Goal: Communication & Community: Answer question/provide support

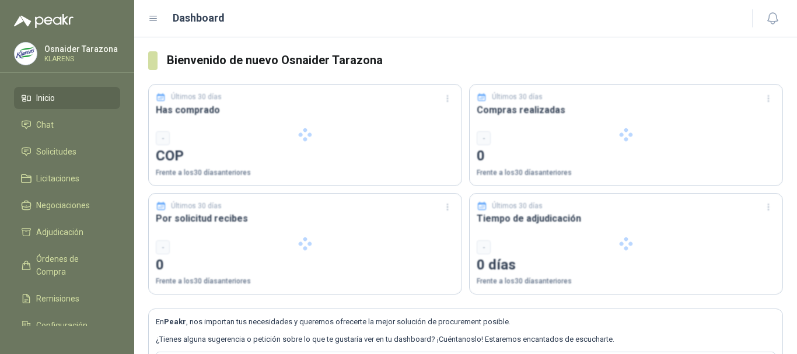
click at [380, 245] on div at bounding box center [305, 244] width 313 height 101
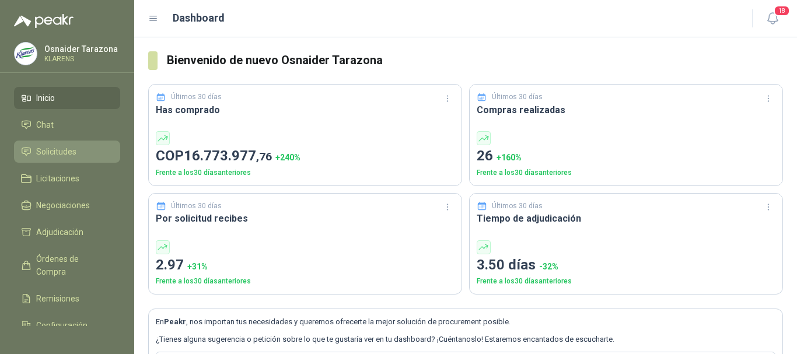
click at [53, 160] on link "Solicitudes" at bounding box center [67, 152] width 106 height 22
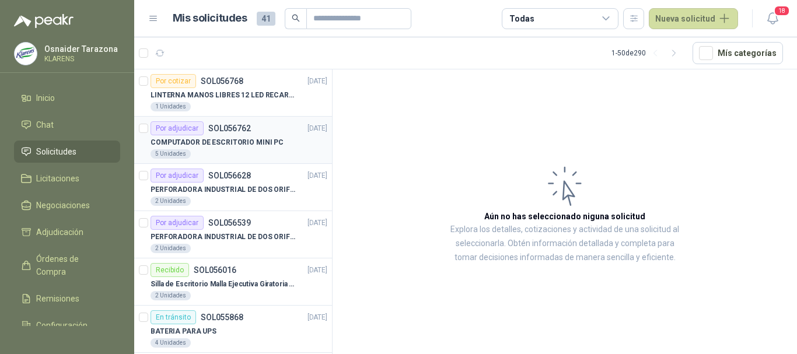
click at [250, 145] on p "COMPUTADOR DE ESCRITORIO MINI PC" at bounding box center [217, 142] width 133 height 11
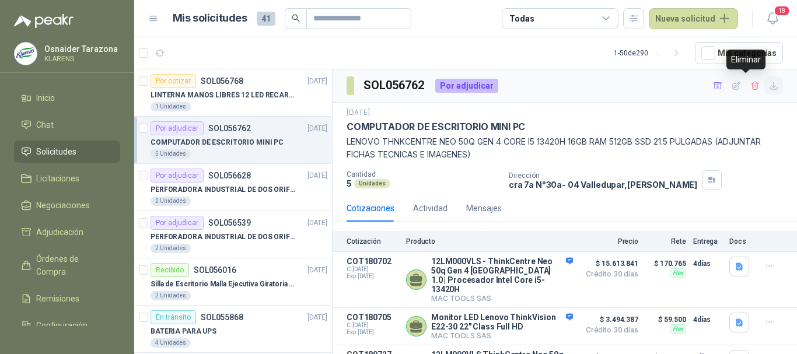
click at [769, 89] on icon "button" at bounding box center [774, 86] width 10 height 10
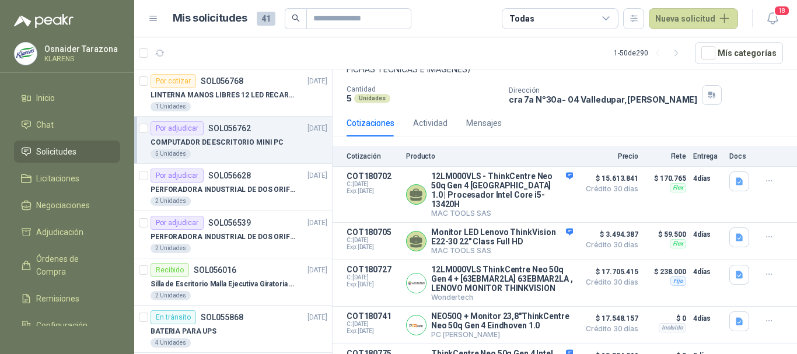
scroll to position [58, 0]
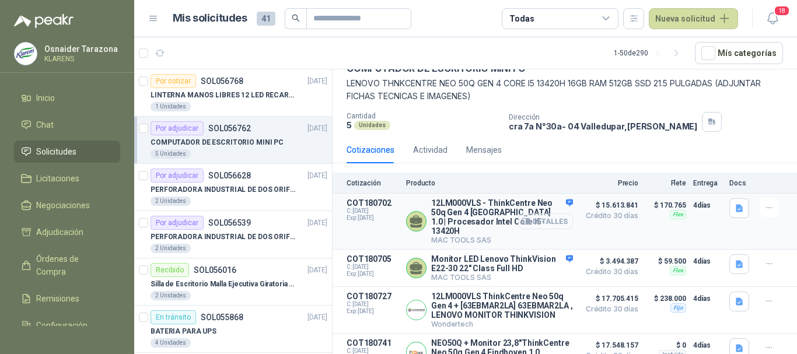
click at [545, 214] on button "Detalles" at bounding box center [545, 222] width 55 height 16
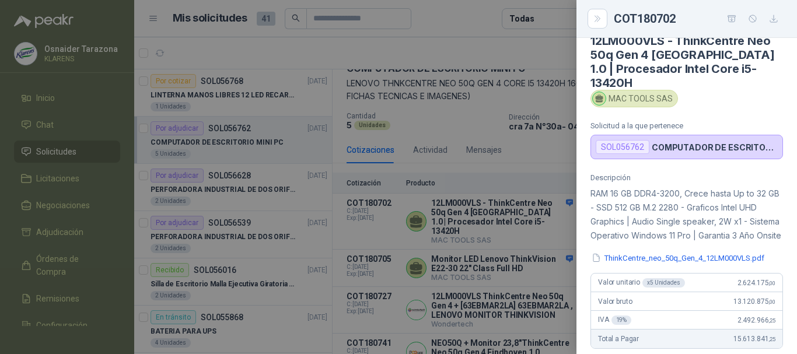
scroll to position [0, 0]
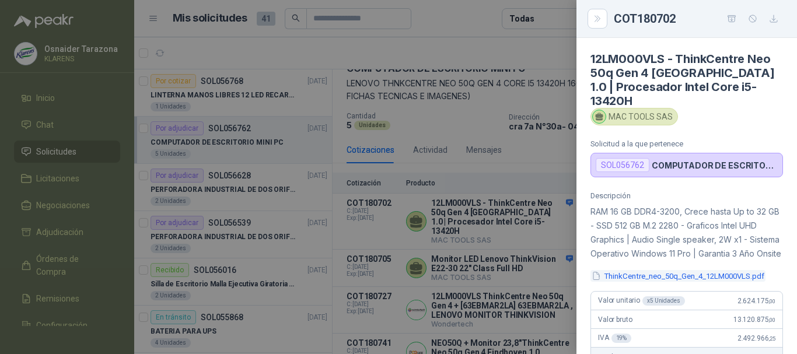
click at [635, 274] on button "ThinkCentre_neo_50q_Gen_4_12LM000VLS.pdf" at bounding box center [678, 276] width 175 height 12
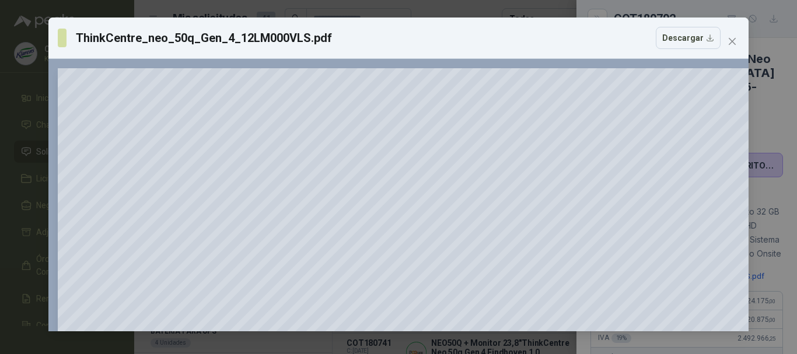
click at [0, 141] on div "ThinkCentre_neo_50q_Gen_4_12LM000VLS.pdf Descargar 150 %" at bounding box center [398, 177] width 797 height 354
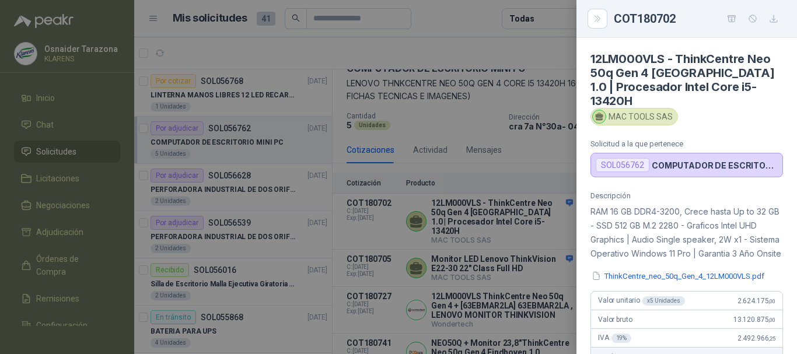
click at [506, 173] on div at bounding box center [398, 177] width 797 height 354
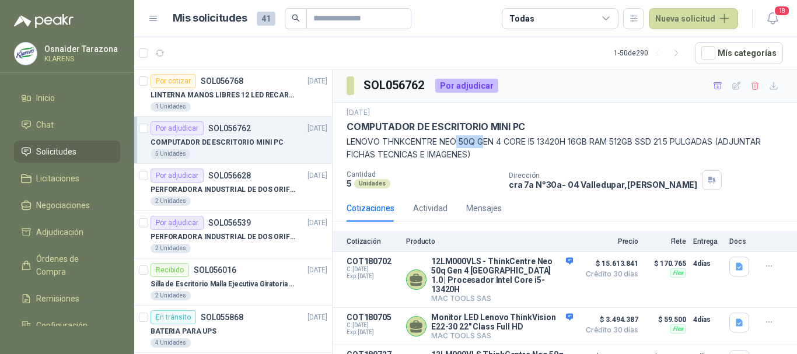
drag, startPoint x: 456, startPoint y: 145, endPoint x: 484, endPoint y: 144, distance: 28.6
click at [484, 144] on p "LENOVO THNKCENTRE NEO 50Q GEN 4 CORE I5 13420H 16GB RAM 512GB SSD 21.5 PULGADAS…" at bounding box center [565, 148] width 437 height 26
click at [545, 160] on p "LENOVO THNKCENTRE NEO 50Q GEN 4 CORE I5 13420H 16GB RAM 512GB SSD 21.5 PULGADAS…" at bounding box center [565, 148] width 437 height 26
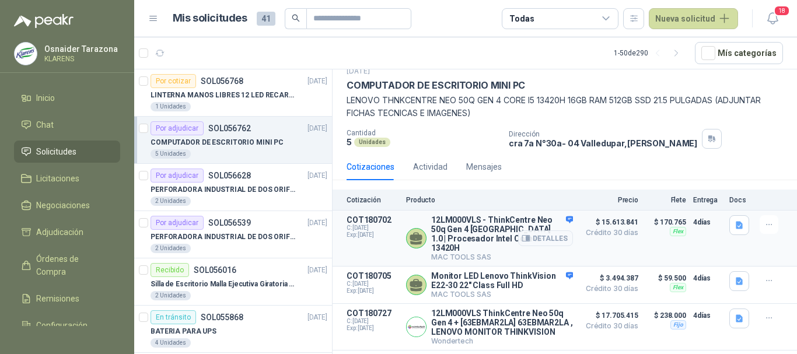
scroll to position [58, 0]
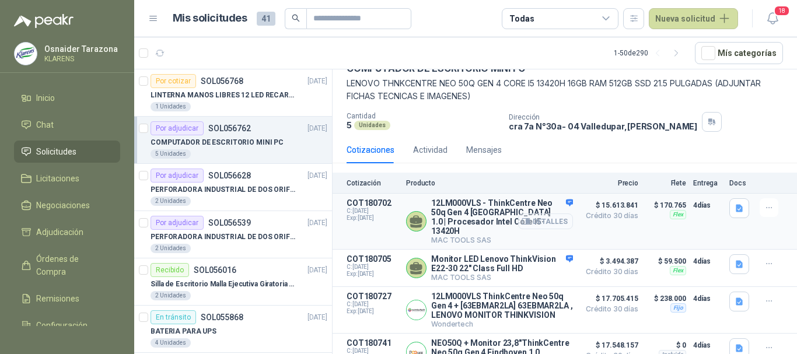
click at [557, 215] on button "Detalles" at bounding box center [545, 222] width 55 height 16
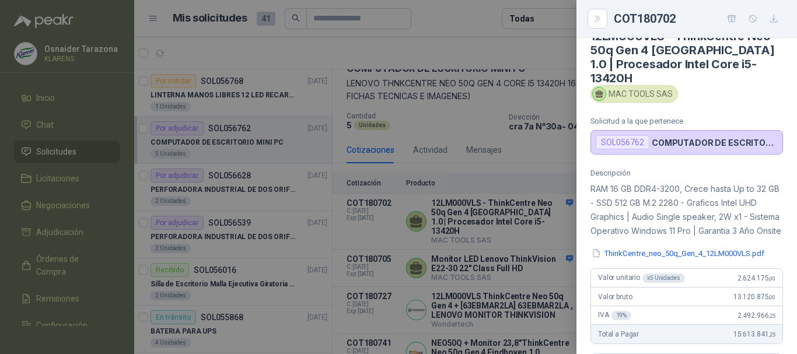
scroll to position [2, 0]
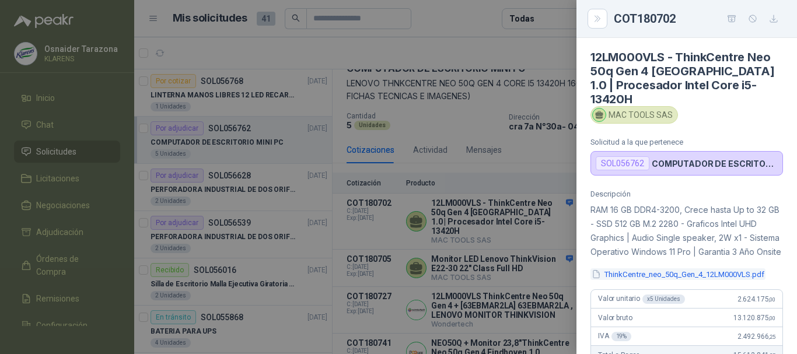
click at [718, 274] on button "ThinkCentre_neo_50q_Gen_4_12LM000VLS.pdf" at bounding box center [678, 274] width 175 height 12
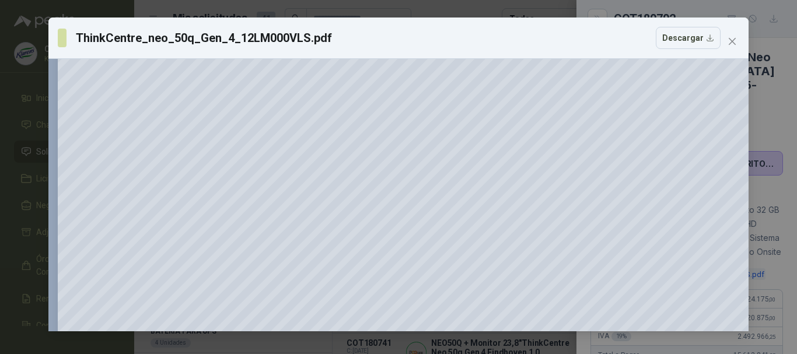
scroll to position [0, 0]
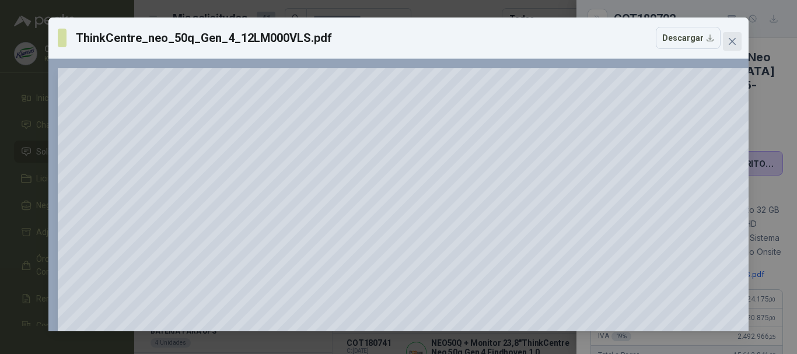
click at [737, 47] on button "Close" at bounding box center [732, 41] width 19 height 19
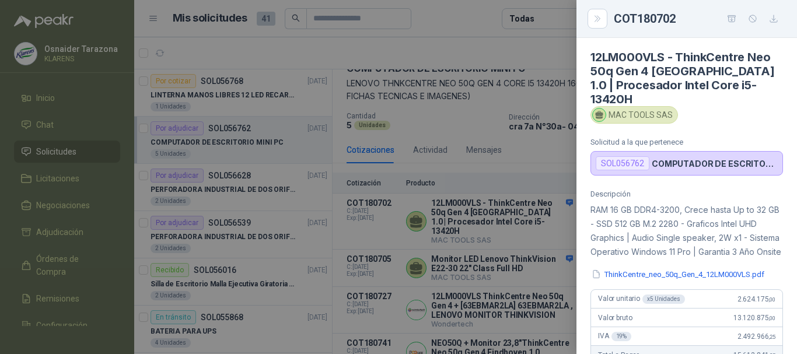
click at [506, 136] on div at bounding box center [398, 177] width 797 height 354
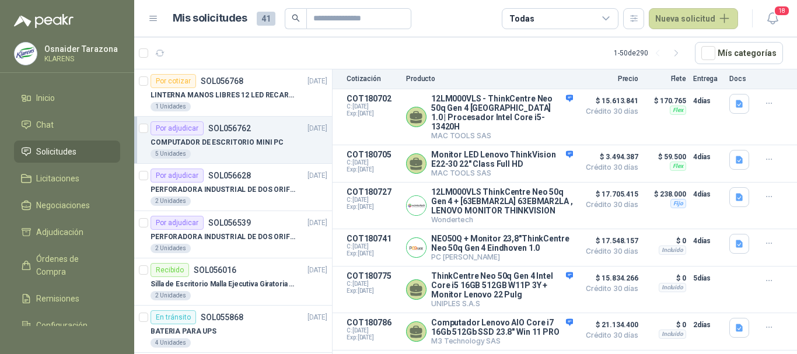
scroll to position [106, 0]
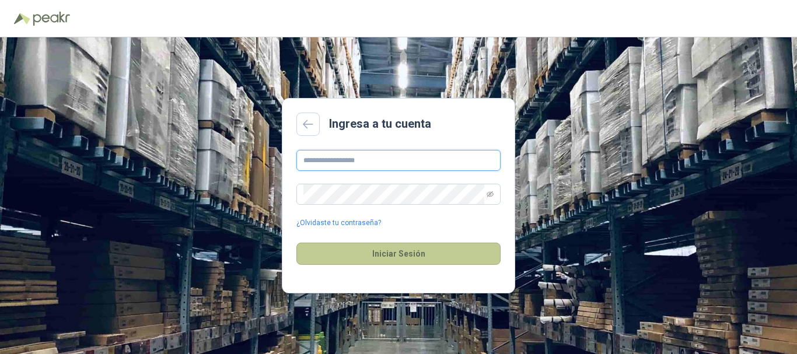
type input "**********"
click at [404, 257] on button "Iniciar Sesión" at bounding box center [398, 254] width 204 height 22
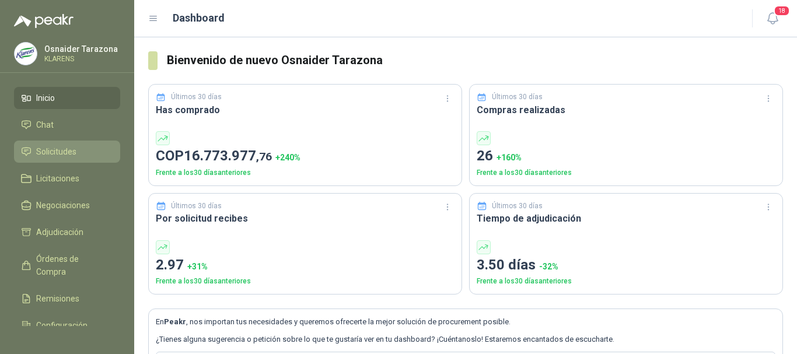
click at [83, 153] on li "Solicitudes" at bounding box center [67, 151] width 92 height 13
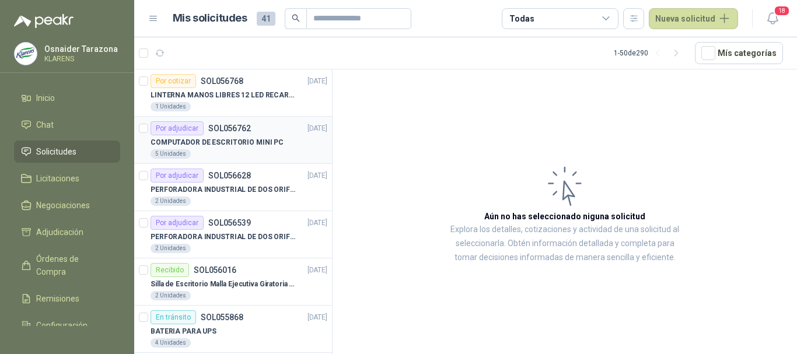
click at [263, 145] on p "COMPUTADOR DE ESCRITORIO MINI PC" at bounding box center [217, 142] width 133 height 11
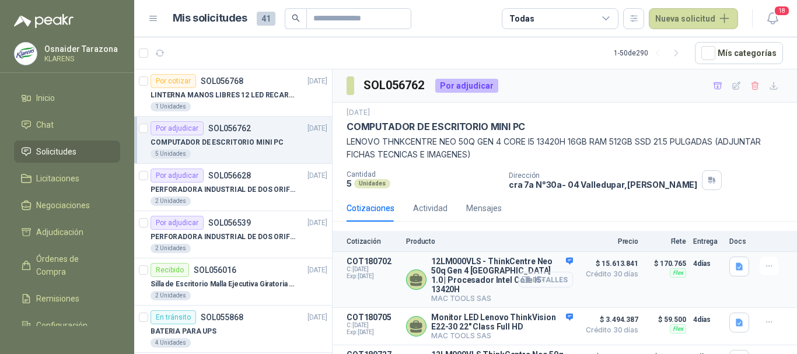
click at [549, 276] on button "Detalles" at bounding box center [545, 280] width 55 height 16
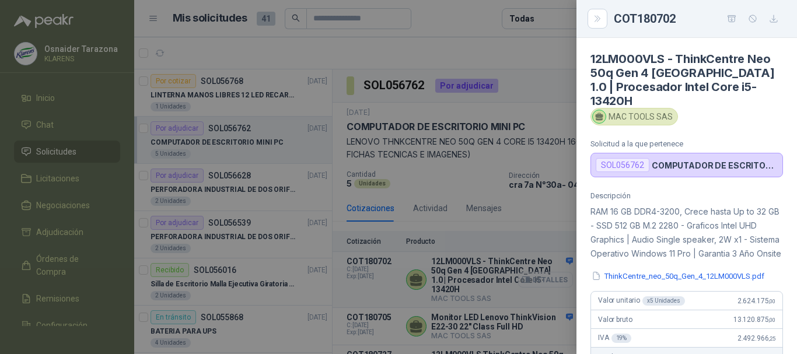
scroll to position [346, 0]
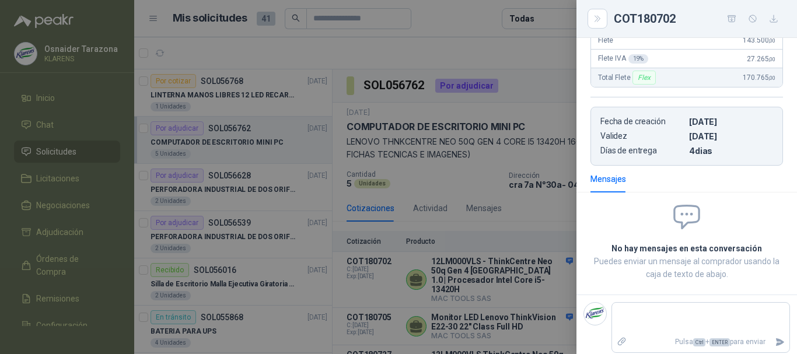
click at [565, 222] on div at bounding box center [398, 177] width 797 height 354
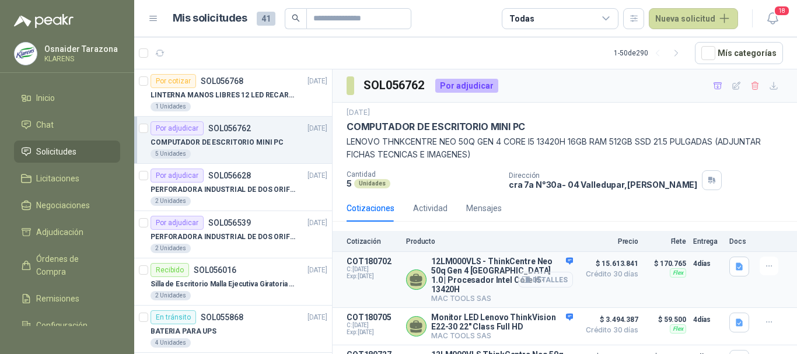
click at [555, 272] on button "Detalles" at bounding box center [545, 280] width 55 height 16
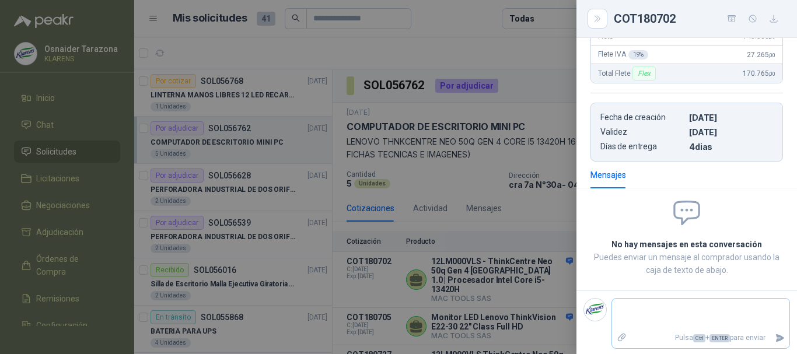
scroll to position [352, 0]
click at [528, 232] on div at bounding box center [398, 177] width 797 height 354
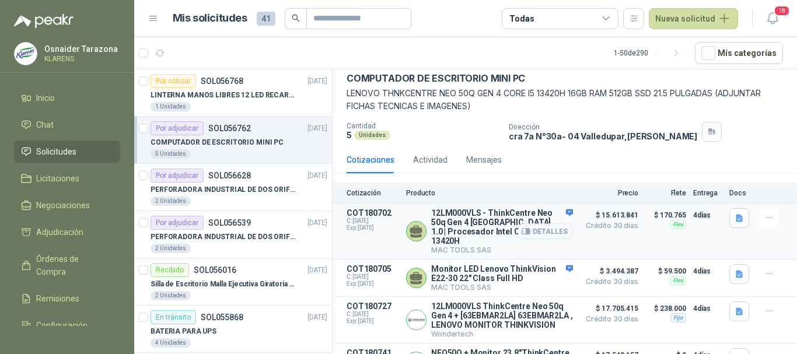
scroll to position [48, 0]
click at [529, 225] on button "Detalles" at bounding box center [545, 232] width 55 height 16
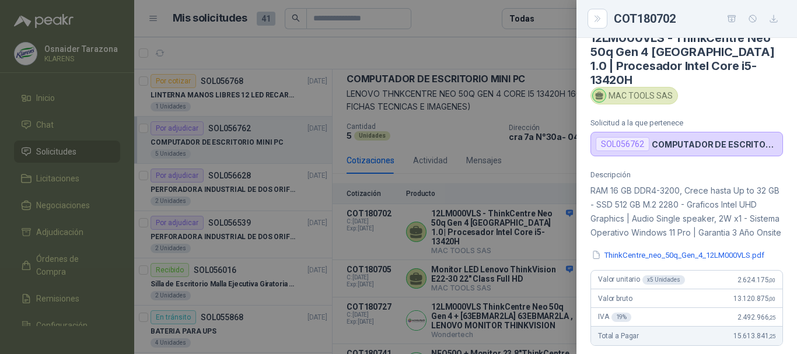
scroll to position [0, 0]
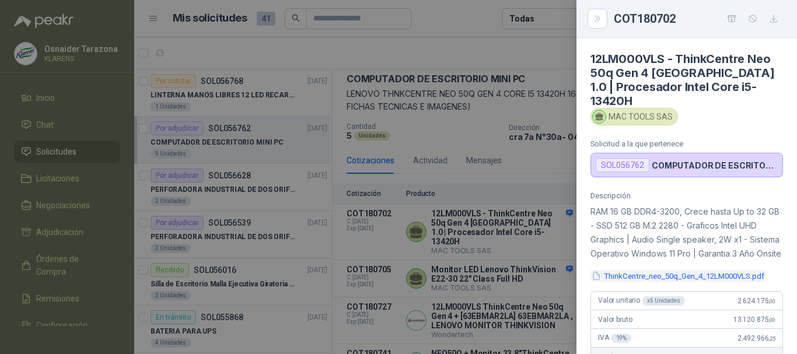
click at [691, 274] on button "ThinkCentre_neo_50q_Gen_4_12LM000VLS.pdf" at bounding box center [678, 276] width 175 height 12
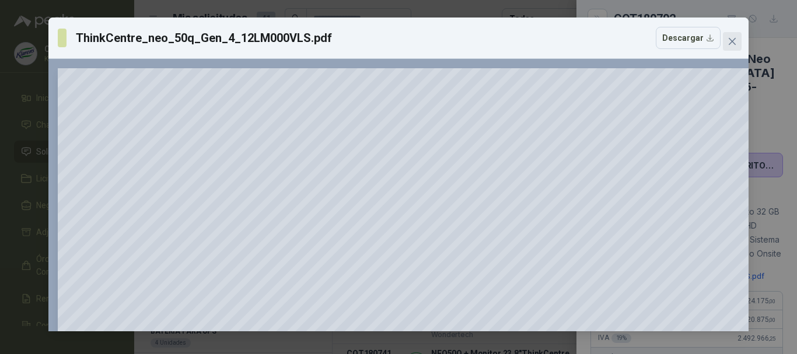
click at [725, 41] on span "Close" at bounding box center [732, 41] width 19 height 9
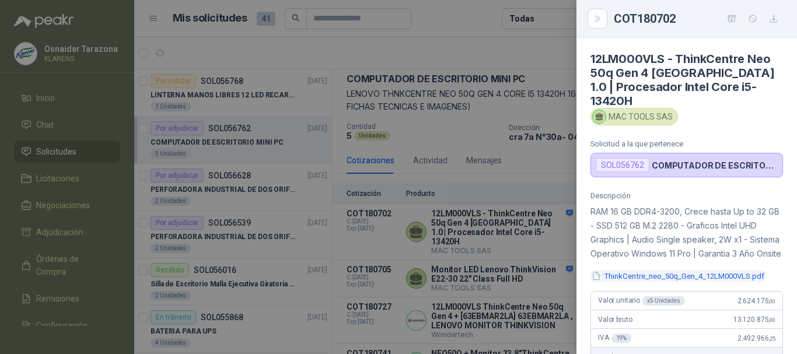
click at [675, 273] on button "ThinkCentre_neo_50q_Gen_4_12LM000VLS.pdf" at bounding box center [678, 276] width 175 height 12
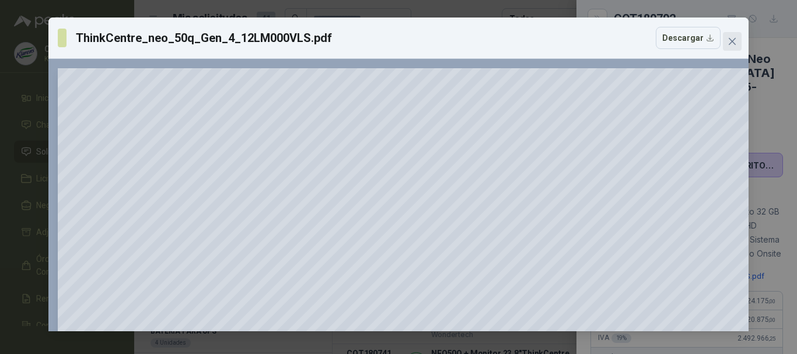
click at [731, 41] on icon "close" at bounding box center [732, 41] width 7 height 7
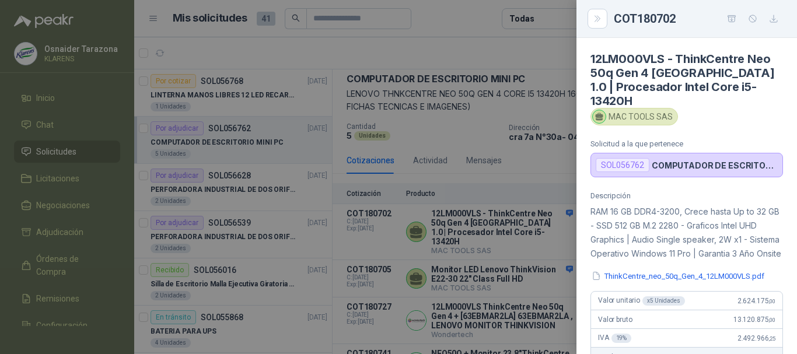
click at [557, 261] on div at bounding box center [398, 177] width 797 height 354
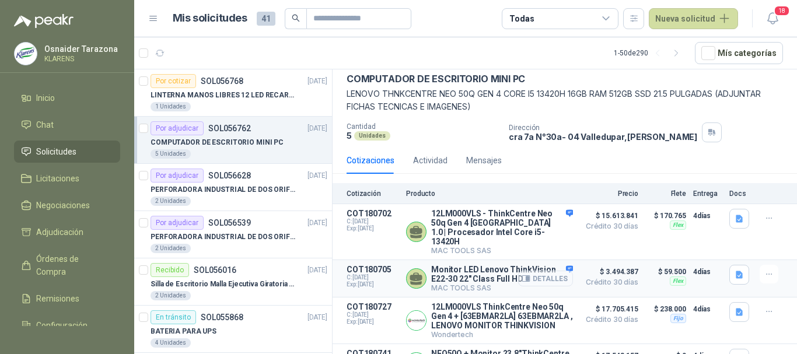
click at [544, 271] on button "Detalles" at bounding box center [545, 279] width 55 height 16
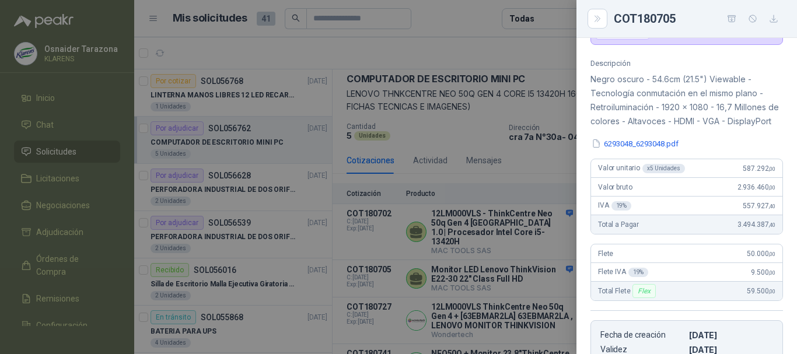
scroll to position [0, 0]
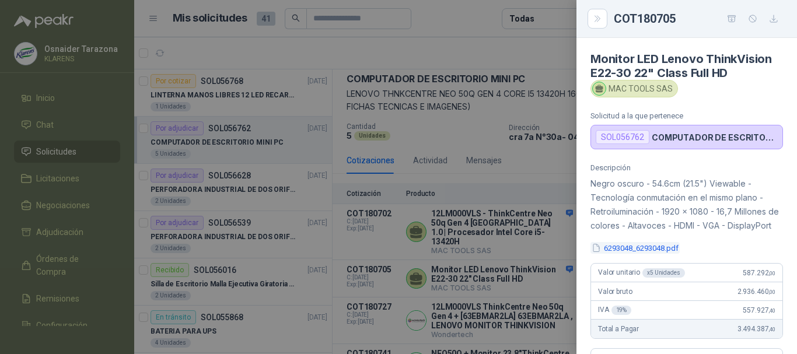
click at [626, 254] on button "6293048_6293048.pdf" at bounding box center [635, 248] width 89 height 12
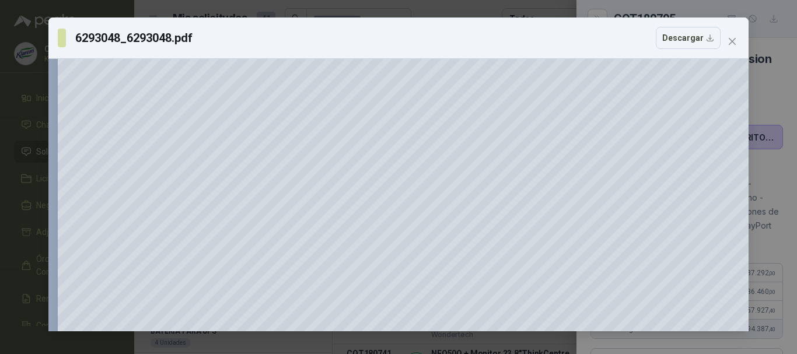
scroll to position [175, 0]
click at [733, 40] on icon "close" at bounding box center [732, 41] width 7 height 7
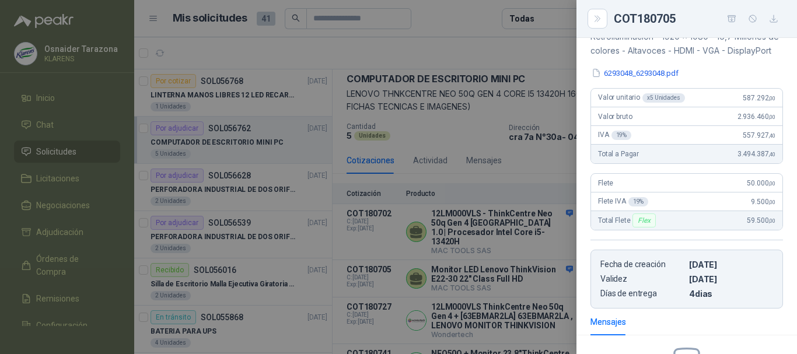
scroll to position [292, 0]
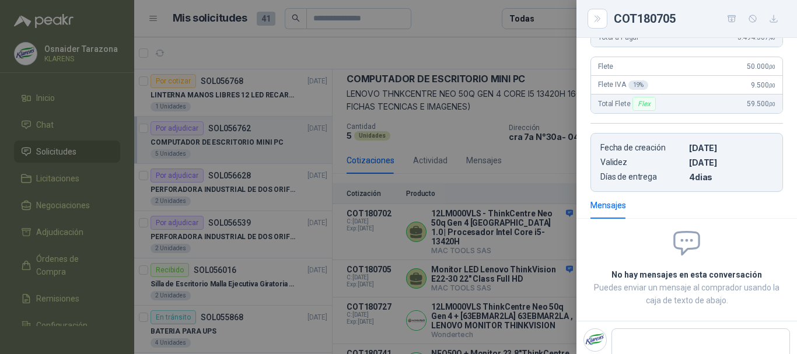
click at [572, 191] on div at bounding box center [398, 177] width 797 height 354
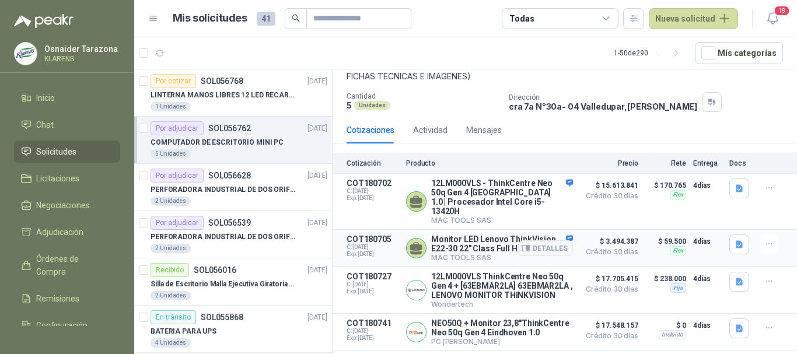
scroll to position [106, 0]
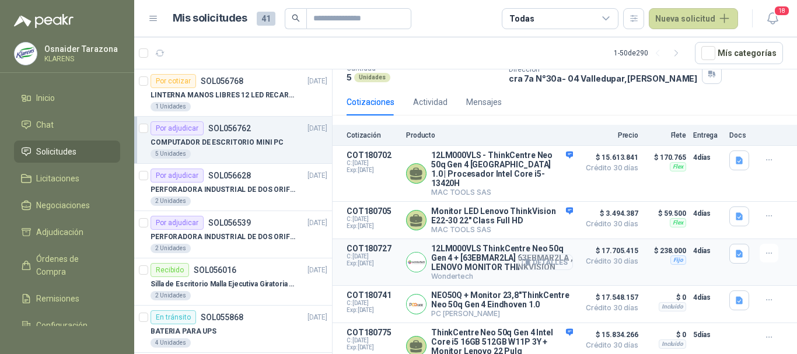
click at [535, 261] on button "Detalles" at bounding box center [545, 262] width 55 height 16
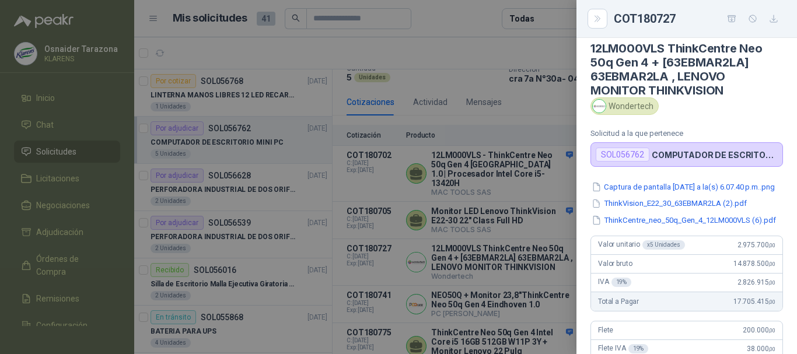
scroll to position [0, 0]
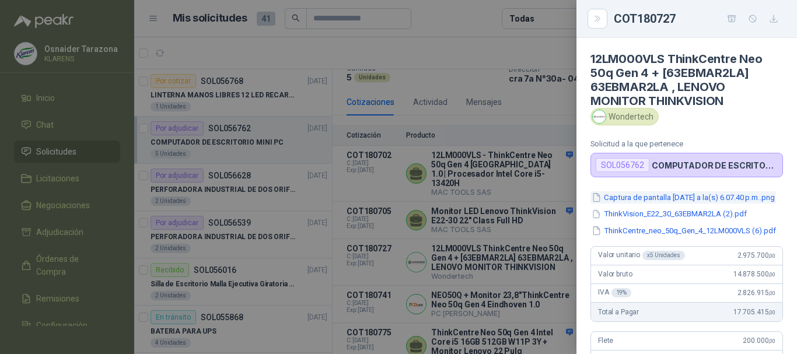
click at [683, 197] on button "Captura de pantalla [DATE] a la(s) 6.07.40 p.m..png" at bounding box center [684, 197] width 186 height 12
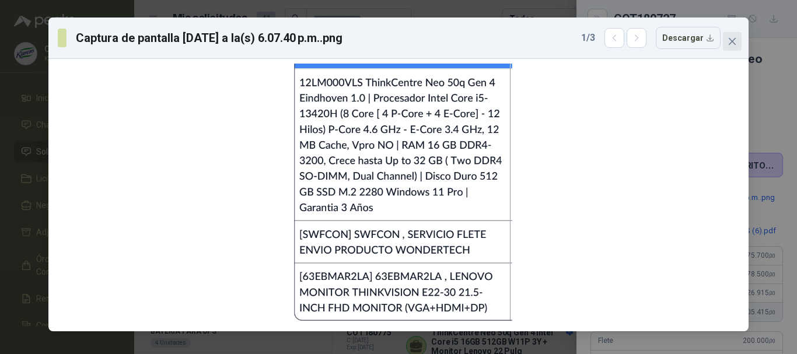
click at [728, 39] on icon "close" at bounding box center [732, 41] width 9 height 9
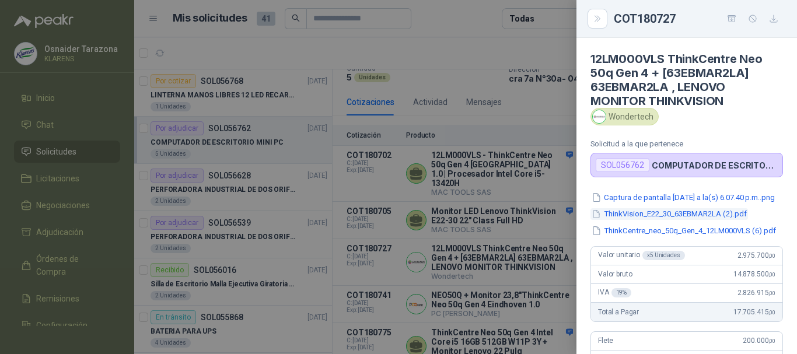
click at [706, 221] on button "ThinkVision_E22_30_63EBMAR2LA (2).pdf" at bounding box center [670, 214] width 158 height 12
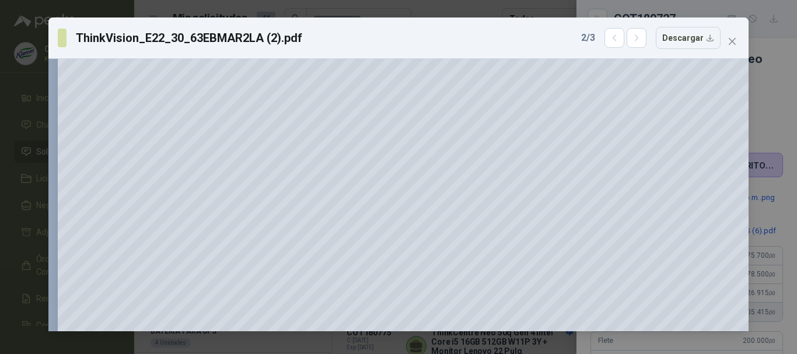
scroll to position [175, 0]
click at [731, 48] on button "Close" at bounding box center [732, 41] width 19 height 19
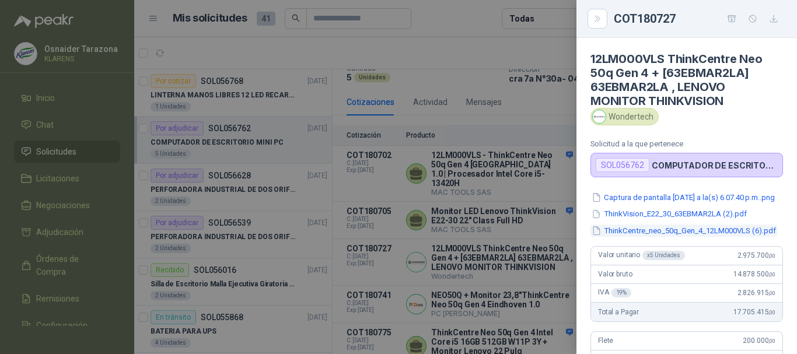
click at [686, 237] on button "ThinkCentre_neo_50q_Gen_4_12LM000VLS (6).pdf" at bounding box center [684, 231] width 187 height 12
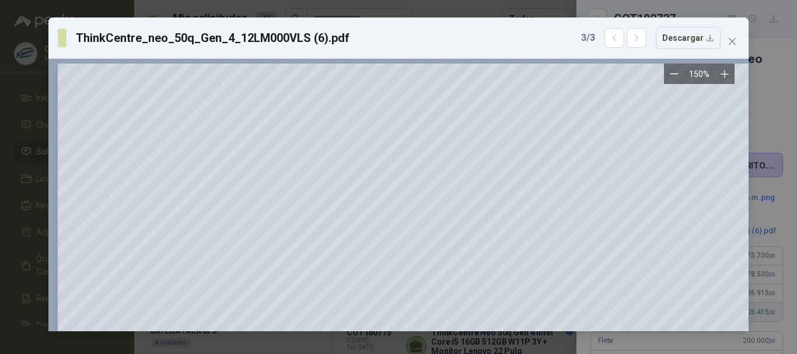
scroll to position [0, 0]
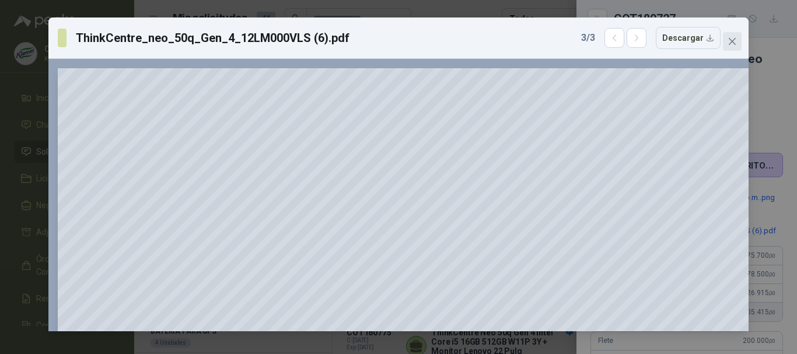
click at [727, 37] on span "Close" at bounding box center [732, 41] width 19 height 9
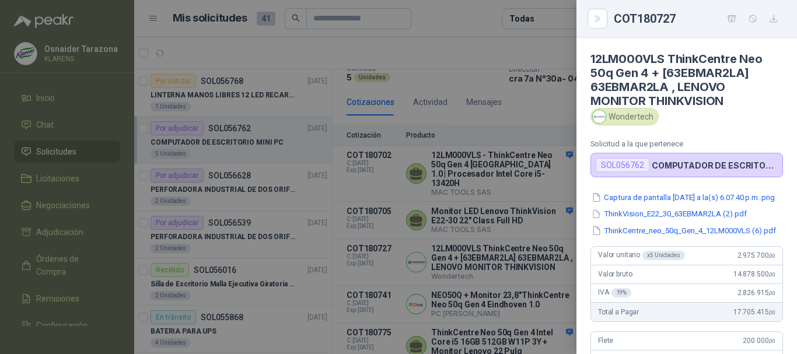
click at [527, 190] on div at bounding box center [398, 177] width 797 height 354
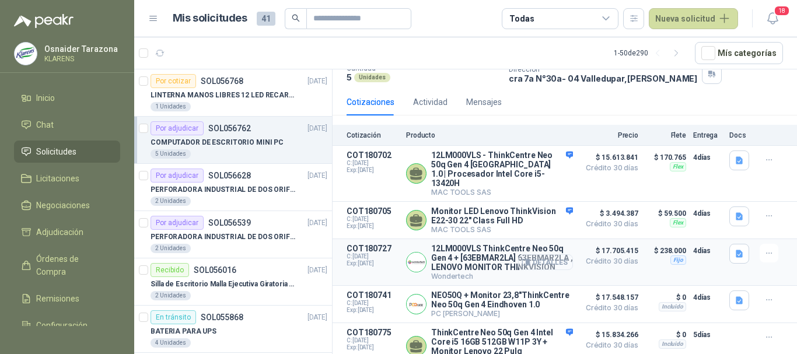
click at [555, 262] on button "Detalles" at bounding box center [545, 262] width 55 height 16
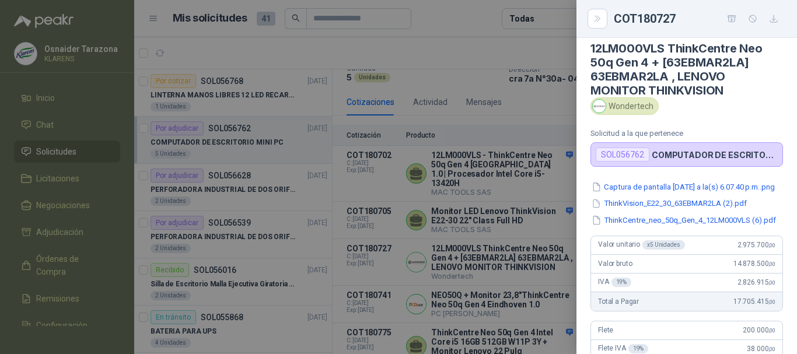
scroll to position [0, 0]
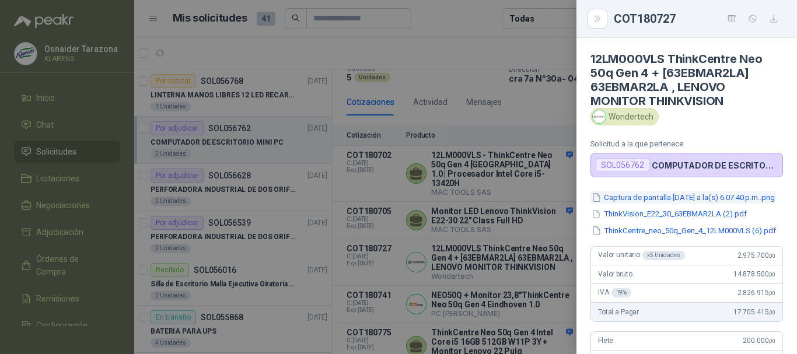
click at [701, 204] on button "Captura de pantalla [DATE] a la(s) 6.07.40 p.m..png" at bounding box center [684, 197] width 186 height 12
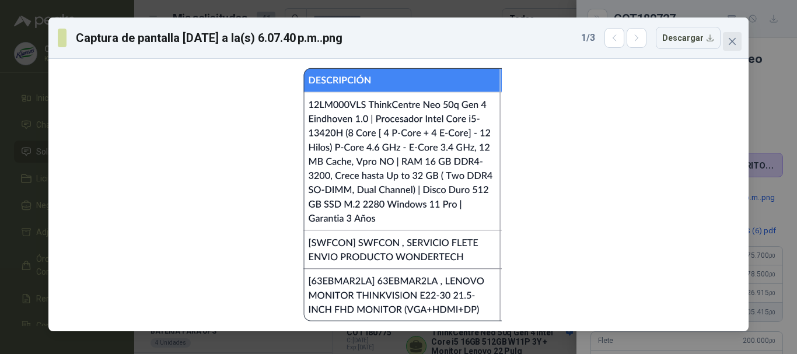
click at [731, 33] on button "Close" at bounding box center [732, 41] width 19 height 19
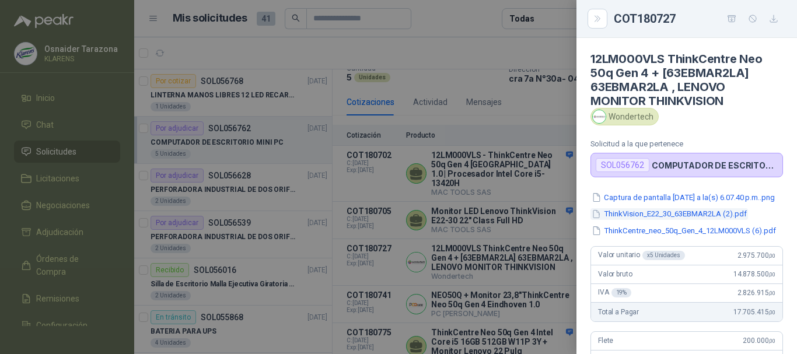
click at [679, 221] on button "ThinkVision_E22_30_63EBMAR2LA (2).pdf" at bounding box center [670, 214] width 158 height 12
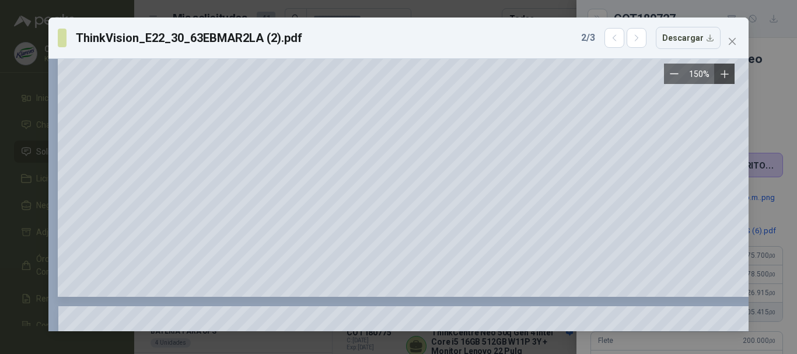
scroll to position [525, 0]
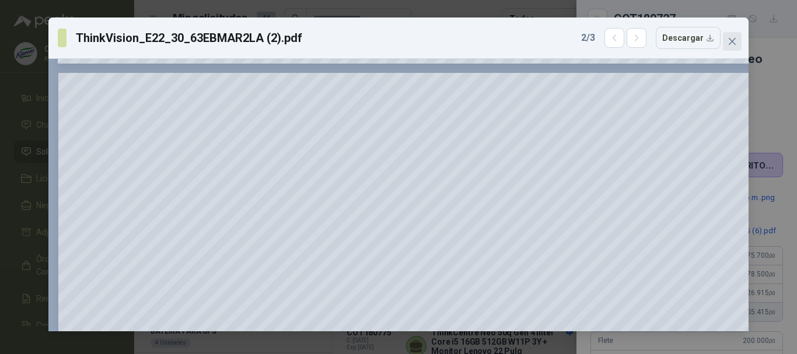
click at [730, 36] on button "Close" at bounding box center [732, 41] width 19 height 19
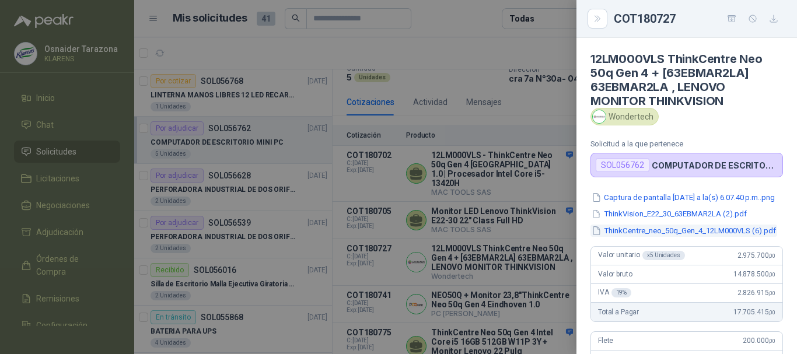
click at [692, 237] on button "ThinkCentre_neo_50q_Gen_4_12LM000VLS (6).pdf" at bounding box center [684, 231] width 187 height 12
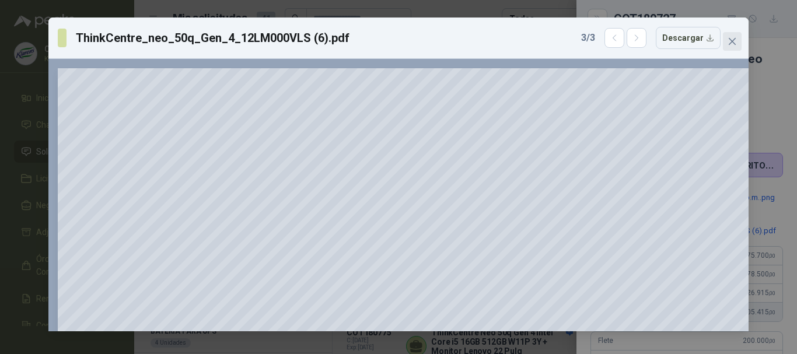
click at [728, 42] on icon "close" at bounding box center [732, 41] width 9 height 9
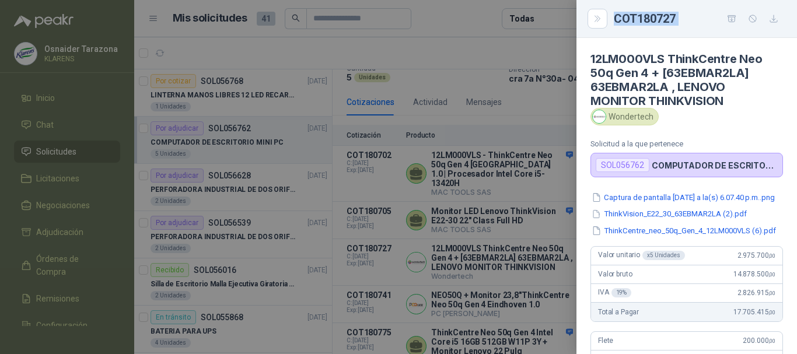
click at [576, 39] on div "COT180727 12LM000VLS ThinkCentre Neo 50q Gen 4 + [63EBMAR2LA] 63EBMAR2LA , LENO…" at bounding box center [398, 177] width 797 height 354
click at [521, 81] on div at bounding box center [398, 177] width 797 height 354
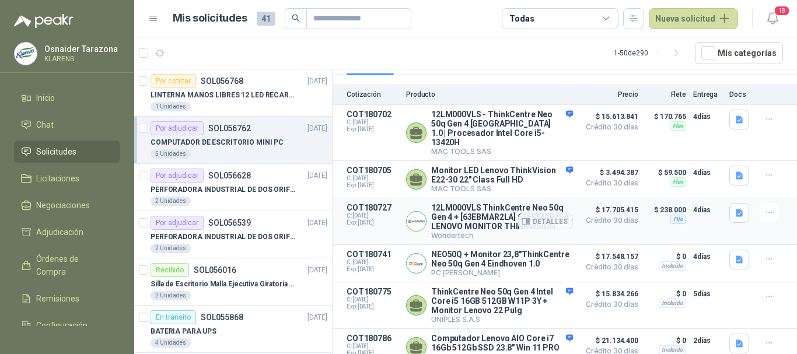
scroll to position [165, 0]
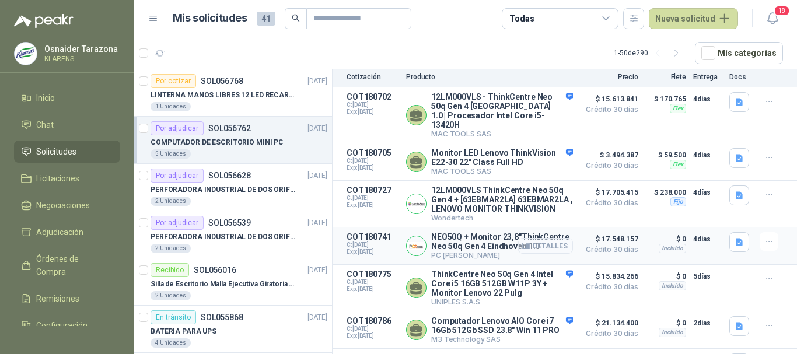
click at [556, 249] on button "Detalles" at bounding box center [545, 246] width 55 height 16
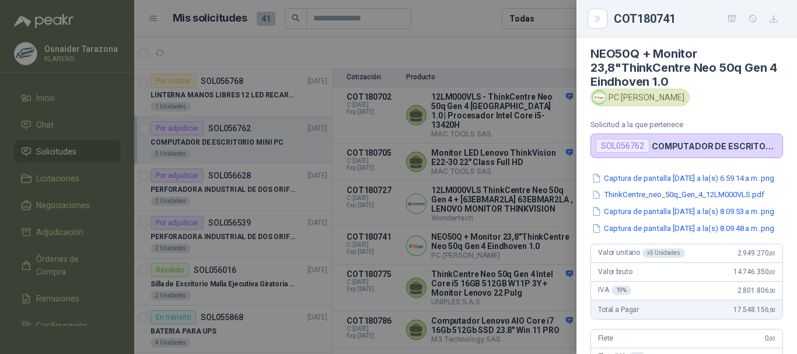
scroll to position [0, 0]
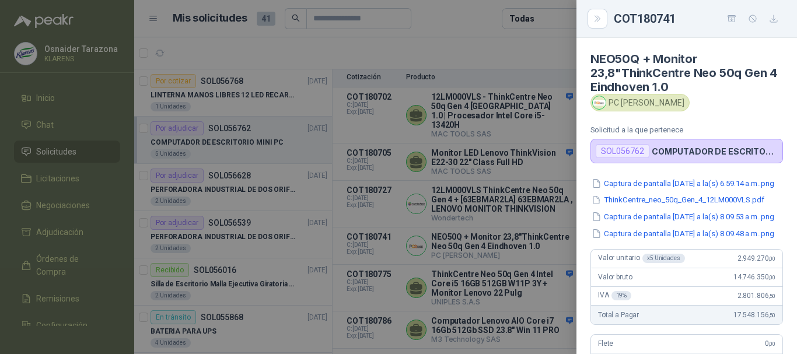
click at [691, 200] on div "Captura de pantalla [DATE] a la(s) 6.59.14 a.m..png ThinkCentre_neo_50q_Gen_4_1…" at bounding box center [687, 208] width 193 height 62
click at [689, 190] on button "Captura de pantalla [DATE] a la(s) 6.59.14 a.m..png" at bounding box center [683, 183] width 185 height 12
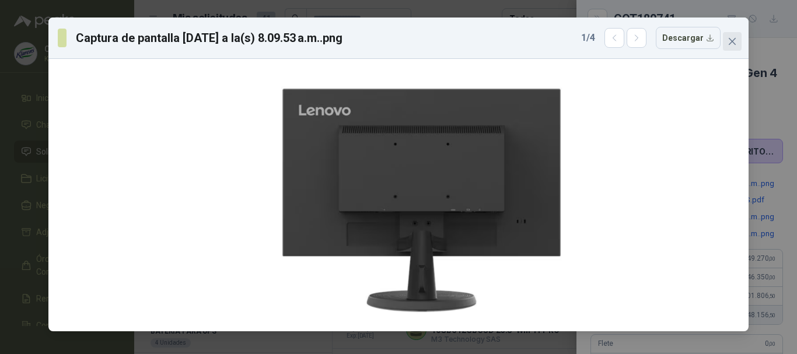
click at [732, 39] on icon "close" at bounding box center [732, 41] width 9 height 9
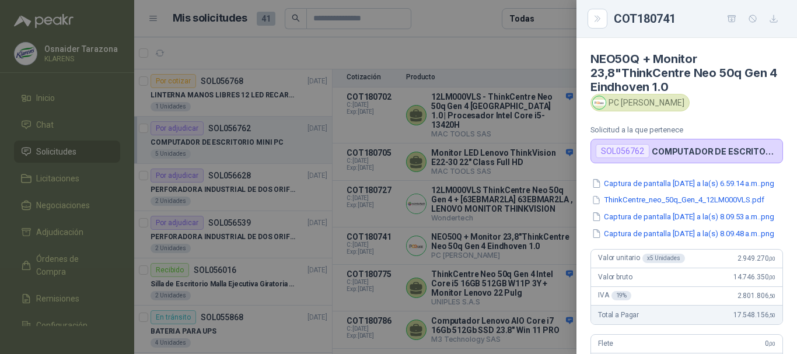
click at [681, 180] on button "Captura de pantalla [DATE] a la(s) 6.59.14 a.m..png" at bounding box center [683, 183] width 185 height 12
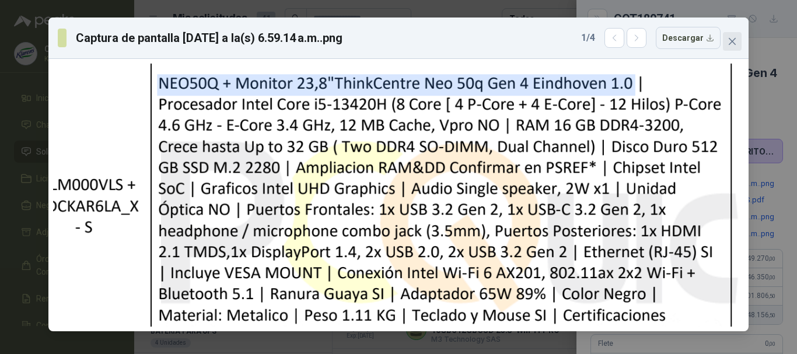
click at [727, 46] on span "Close" at bounding box center [732, 41] width 19 height 9
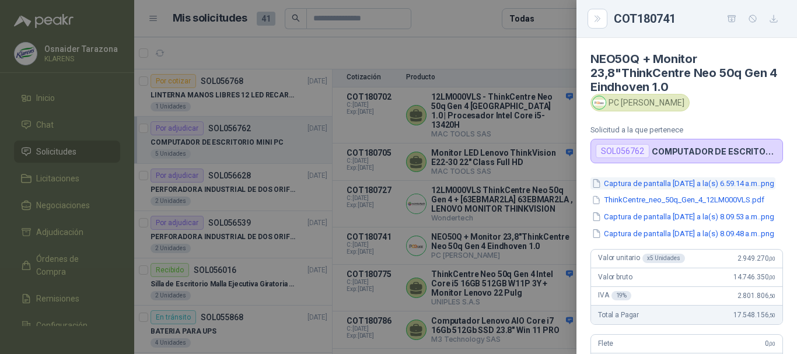
click at [673, 190] on button "Captura de pantalla [DATE] a la(s) 6.59.14 a.m..png" at bounding box center [683, 183] width 185 height 12
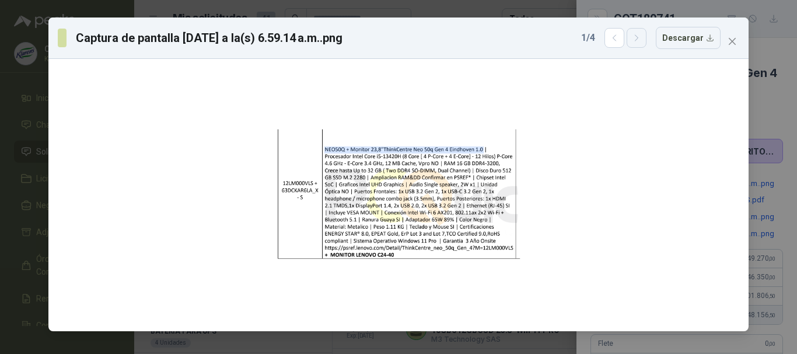
click at [647, 41] on button "button" at bounding box center [637, 38] width 20 height 20
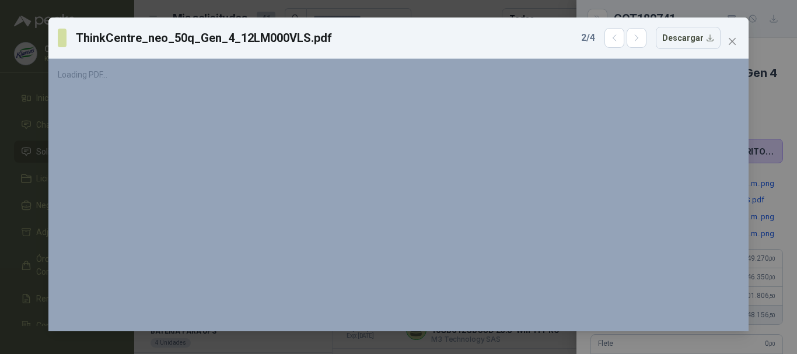
click at [607, 40] on div "2 / 4 Descargar" at bounding box center [650, 38] width 139 height 22
click at [612, 37] on button "button" at bounding box center [615, 38] width 20 height 20
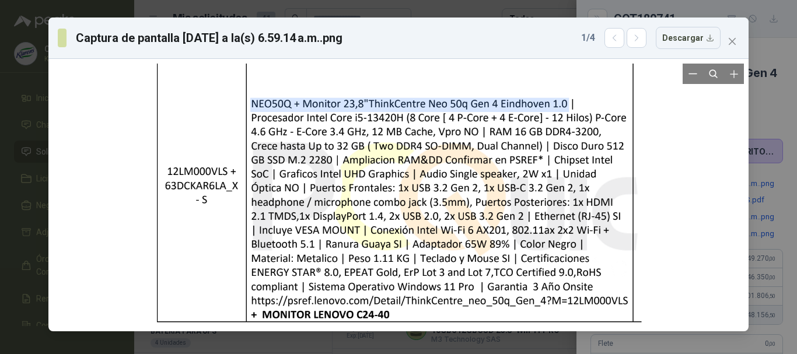
click at [651, 137] on div at bounding box center [398, 195] width 691 height 263
click at [727, 40] on span "Close" at bounding box center [732, 41] width 19 height 9
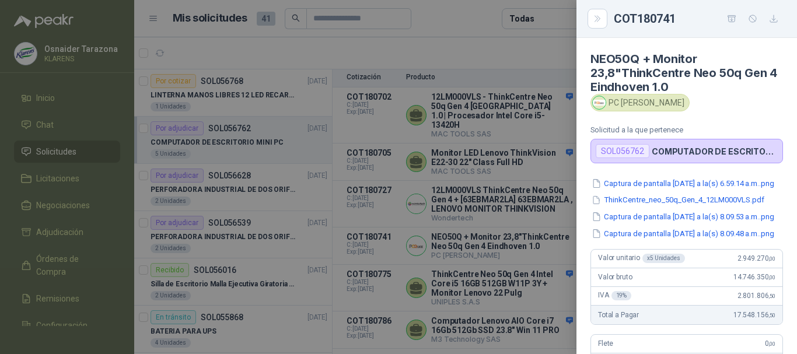
click at [560, 192] on div at bounding box center [398, 177] width 797 height 354
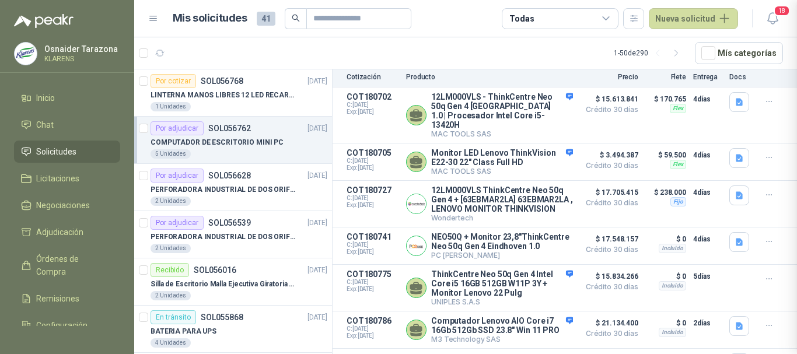
scroll to position [336, 0]
click at [547, 250] on button "Detalles" at bounding box center [545, 246] width 55 height 16
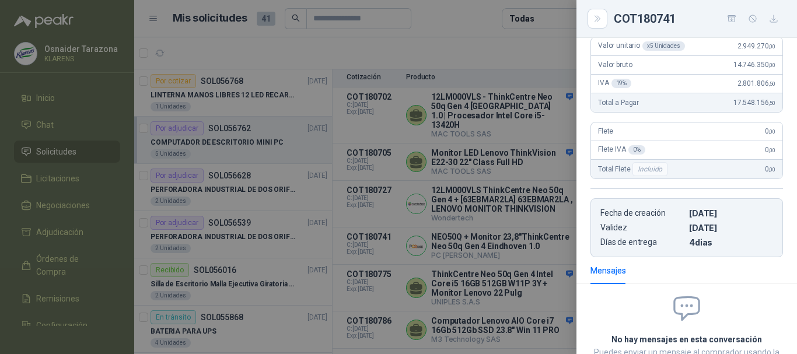
scroll to position [44, 0]
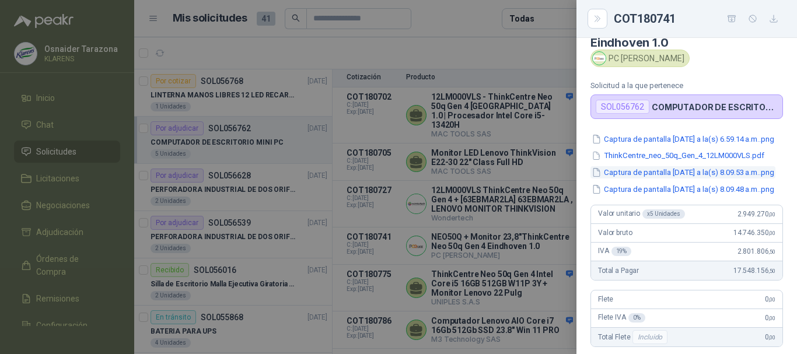
click at [665, 177] on button "Captura de pantalla [DATE] a la(s) 8.09.53 a.m..png" at bounding box center [683, 172] width 185 height 12
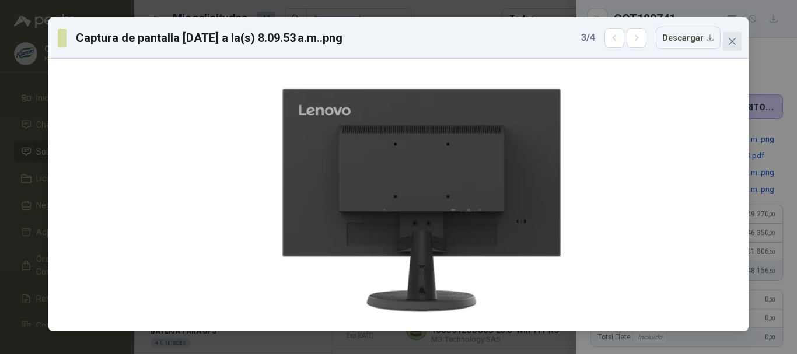
click at [724, 45] on span "Close" at bounding box center [732, 41] width 19 height 9
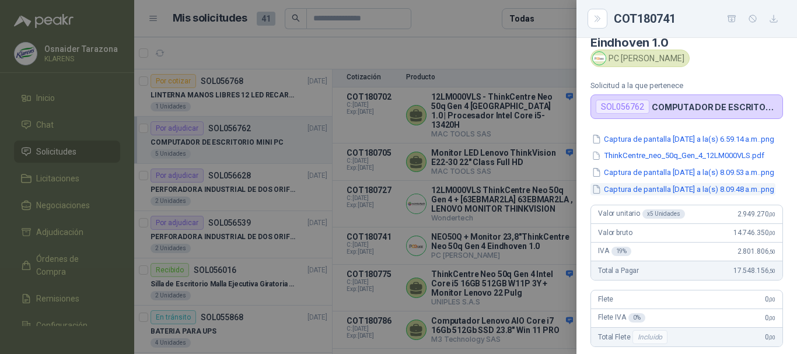
click at [699, 195] on button "Captura de pantalla [DATE] a la(s) 8.09.48 a.m..png" at bounding box center [683, 189] width 185 height 12
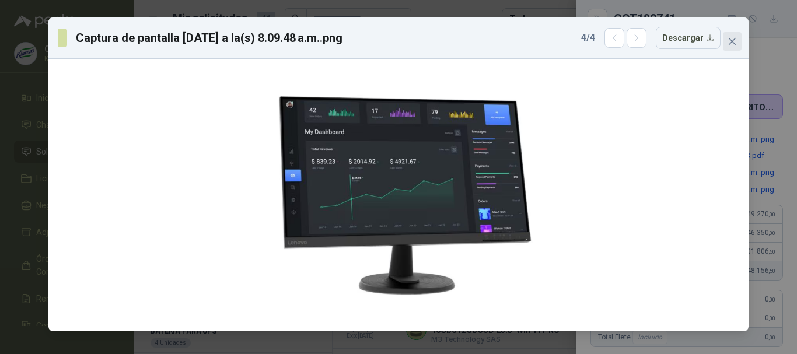
click at [724, 48] on button "Close" at bounding box center [732, 41] width 19 height 19
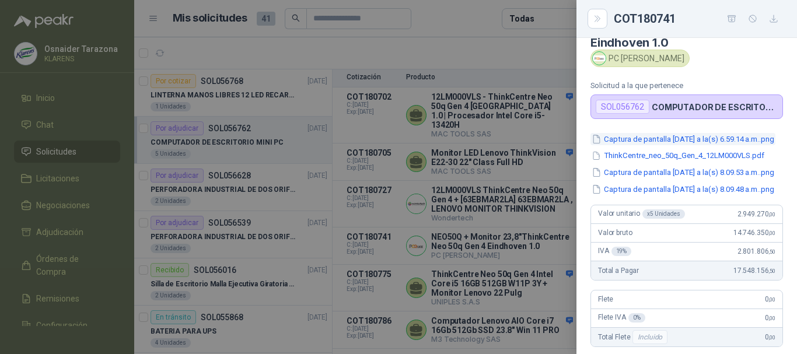
click at [701, 141] on button "Captura de pantalla [DATE] a la(s) 6.59.14 a.m..png" at bounding box center [683, 139] width 185 height 12
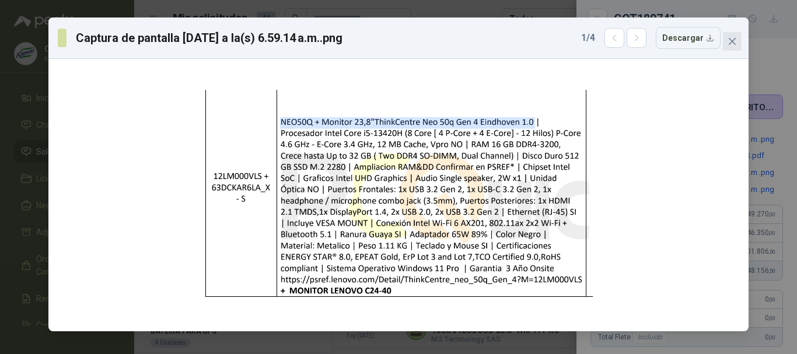
click at [735, 36] on button "Close" at bounding box center [732, 41] width 19 height 19
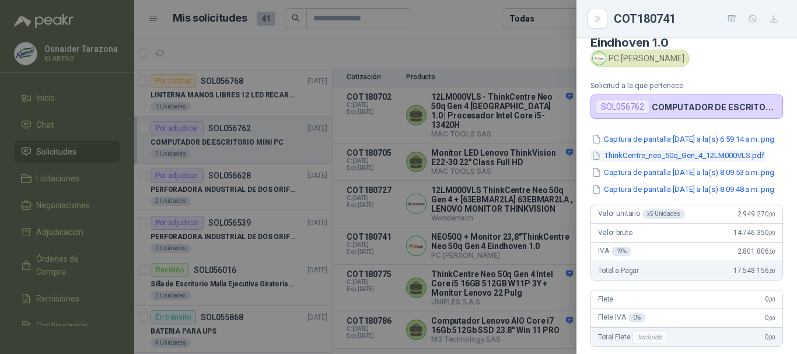
click at [700, 162] on button "ThinkCentre_neo_50q_Gen_4_12LM000VLS.pdf" at bounding box center [678, 156] width 175 height 12
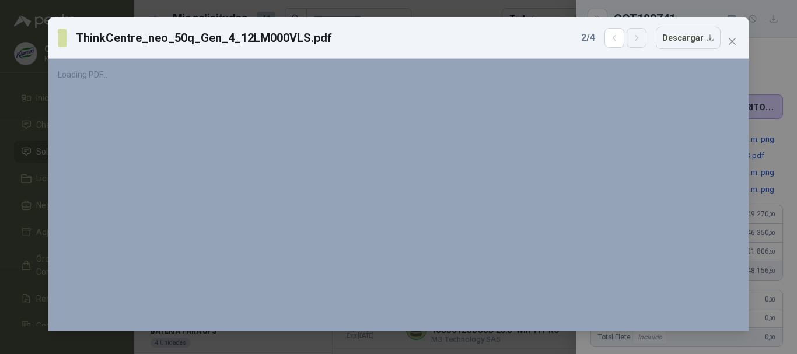
click at [642, 39] on icon "button" at bounding box center [637, 38] width 10 height 10
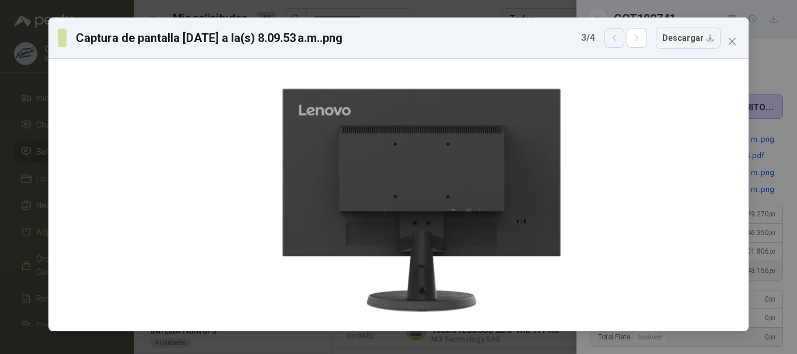
click at [624, 42] on button "button" at bounding box center [615, 38] width 20 height 20
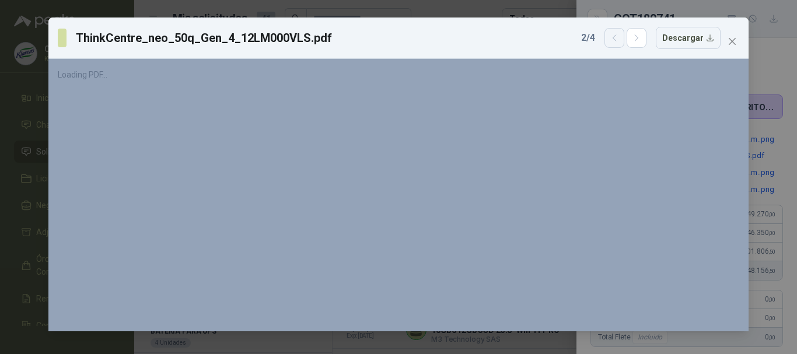
click at [624, 42] on button "button" at bounding box center [615, 38] width 20 height 20
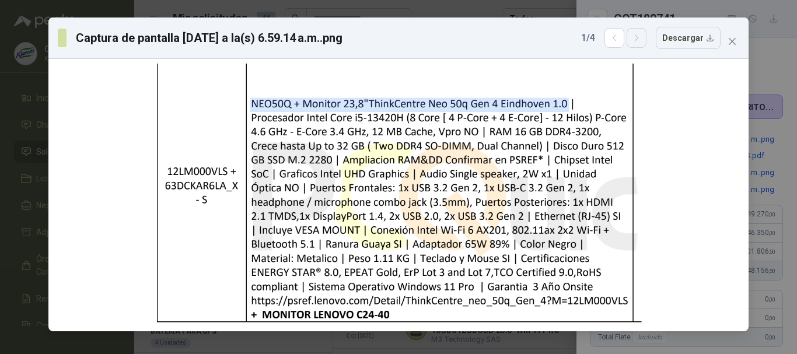
click at [638, 39] on icon "button" at bounding box center [637, 38] width 10 height 10
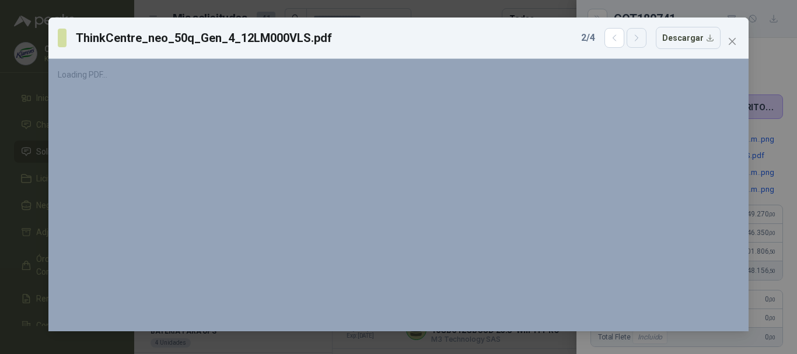
click at [638, 39] on icon "button" at bounding box center [637, 38] width 10 height 10
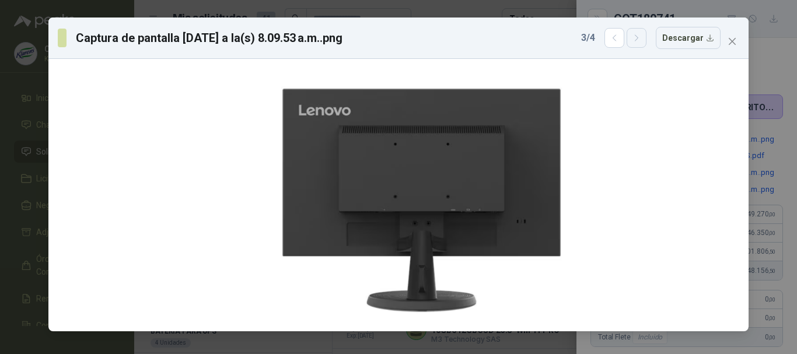
click at [638, 39] on icon "button" at bounding box center [637, 38] width 10 height 10
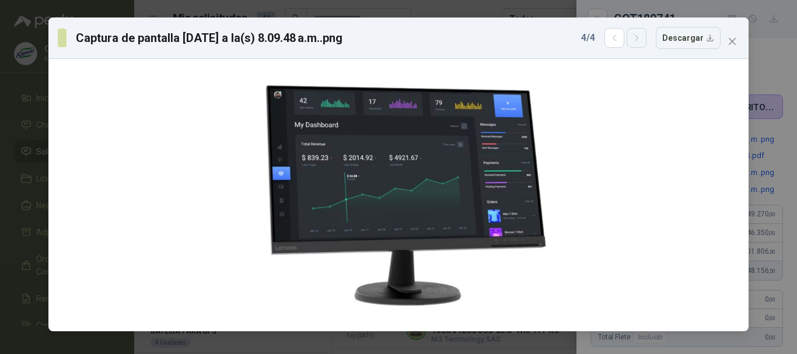
click at [638, 43] on icon "button" at bounding box center [637, 38] width 10 height 10
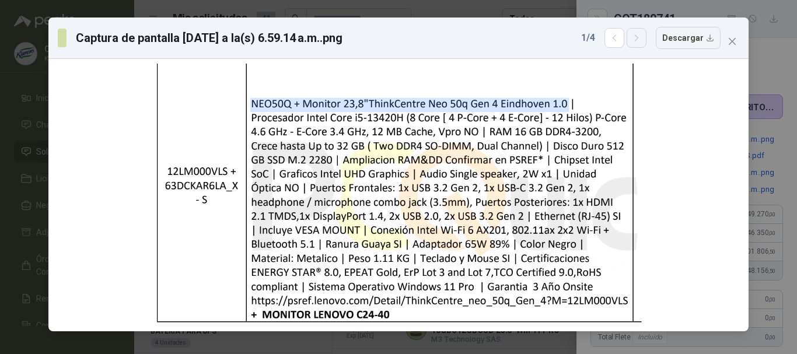
click at [638, 43] on icon "button" at bounding box center [637, 38] width 10 height 10
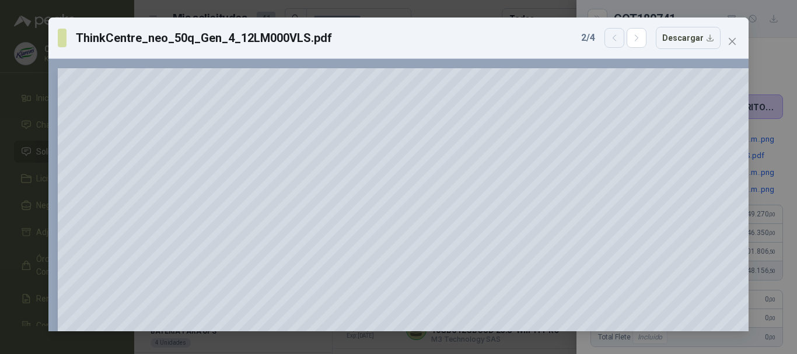
click at [620, 41] on icon "button" at bounding box center [615, 38] width 10 height 10
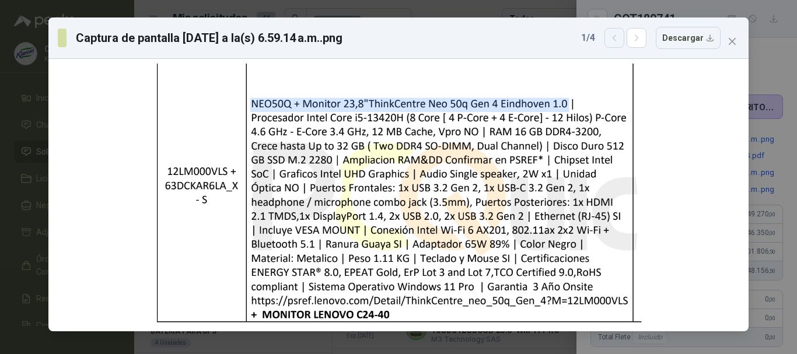
click at [620, 41] on icon "button" at bounding box center [615, 38] width 10 height 10
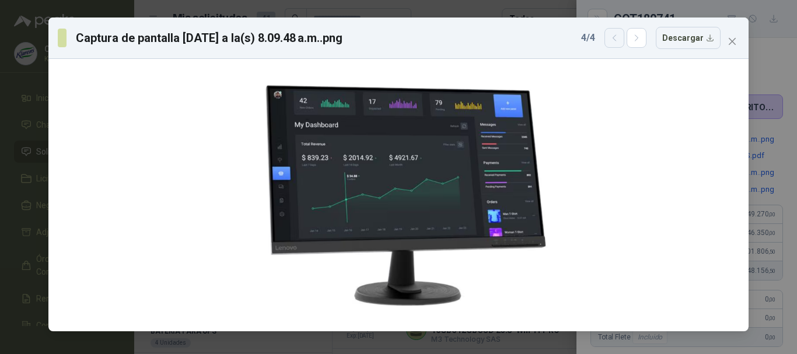
click at [620, 41] on icon "button" at bounding box center [615, 38] width 10 height 10
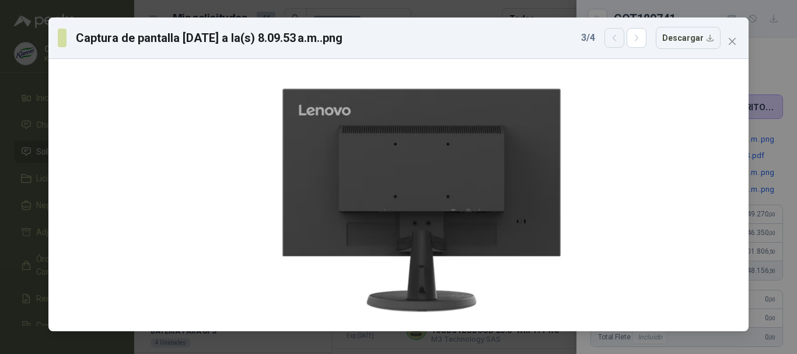
click at [620, 41] on icon "button" at bounding box center [615, 38] width 10 height 10
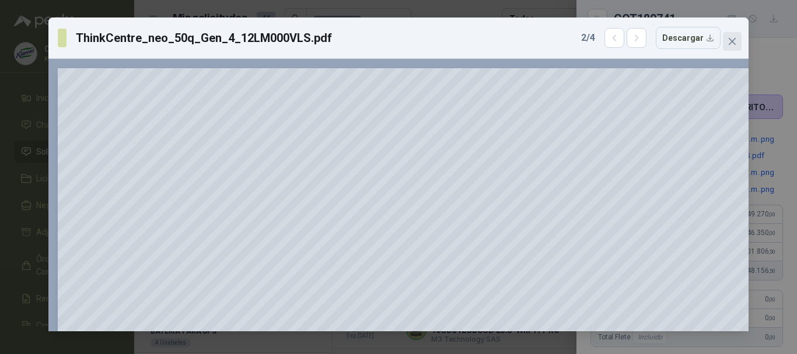
click at [736, 34] on button "Close" at bounding box center [732, 41] width 19 height 19
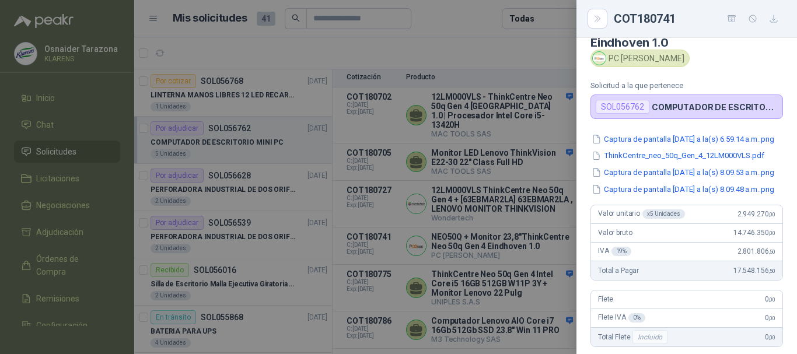
click at [449, 131] on div at bounding box center [398, 177] width 797 height 354
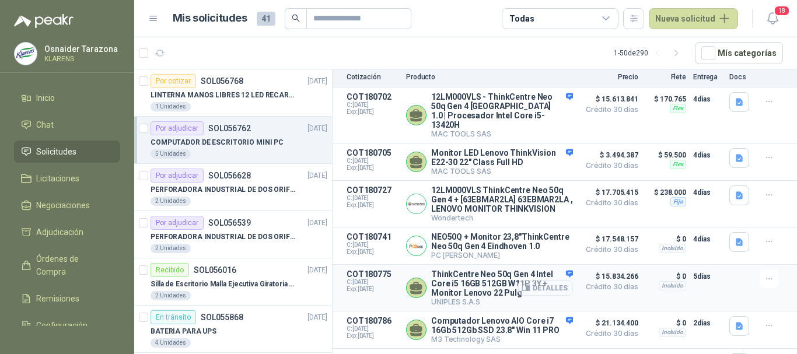
click at [548, 294] on button "Detalles" at bounding box center [545, 288] width 55 height 16
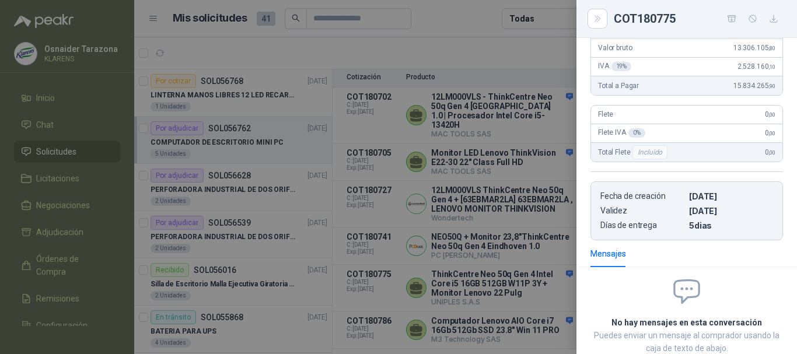
scroll to position [312, 0]
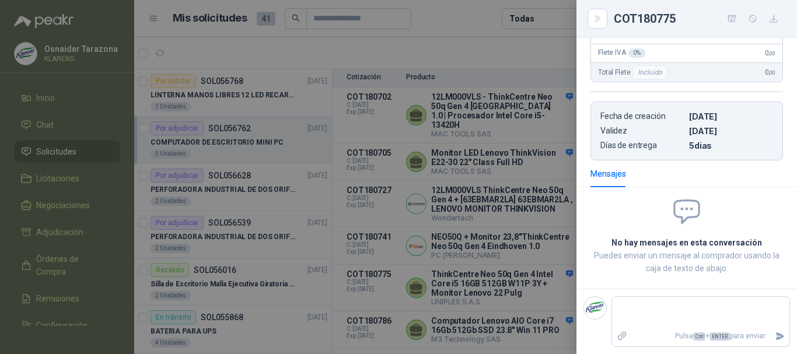
click at [537, 197] on div at bounding box center [398, 177] width 797 height 354
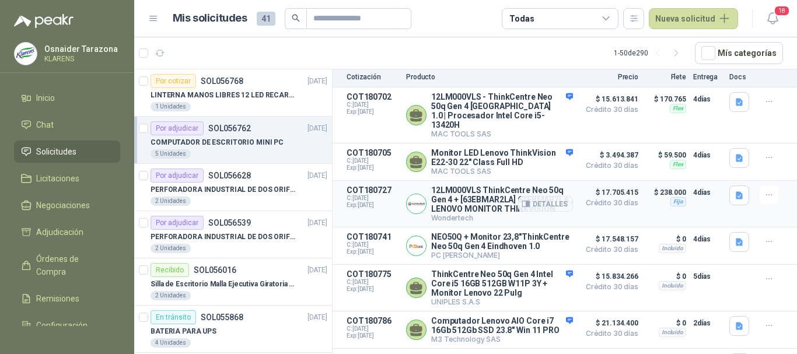
scroll to position [223, 0]
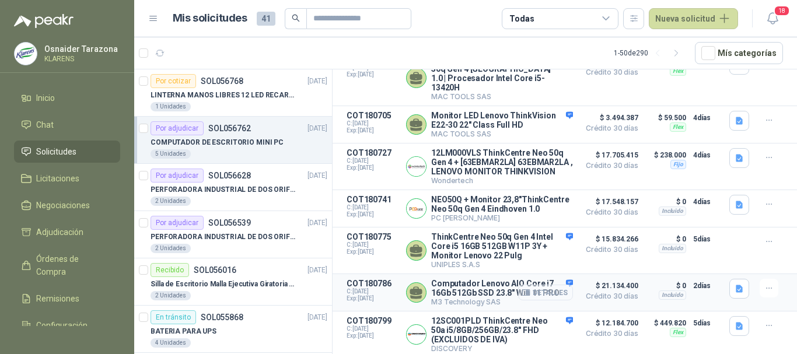
click at [546, 285] on button "Detalles" at bounding box center [545, 293] width 55 height 16
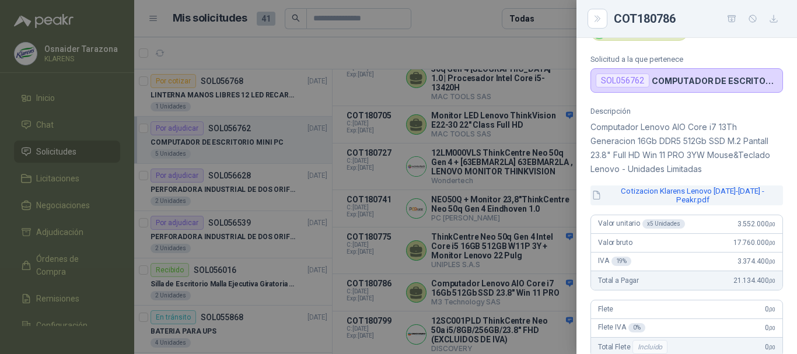
scroll to position [0, 0]
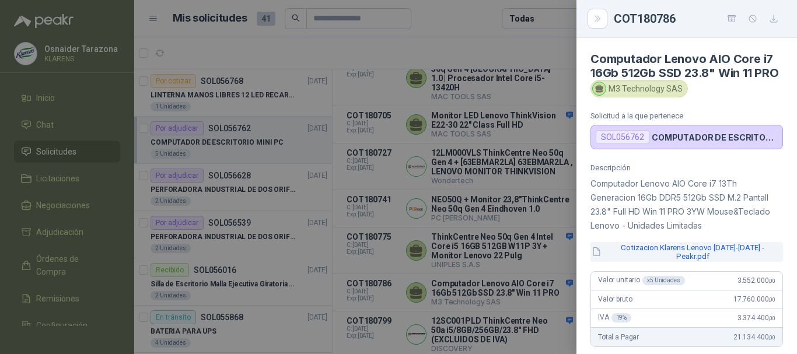
click at [665, 262] on button "Cotizacion Klarens Lenovo [DATE]-[DATE] - Peakr.pdf" at bounding box center [687, 252] width 193 height 20
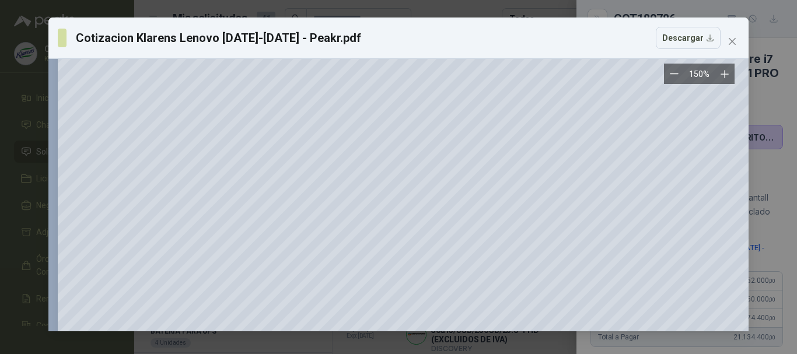
scroll to position [117, 0]
click at [731, 38] on icon "close" at bounding box center [732, 41] width 9 height 9
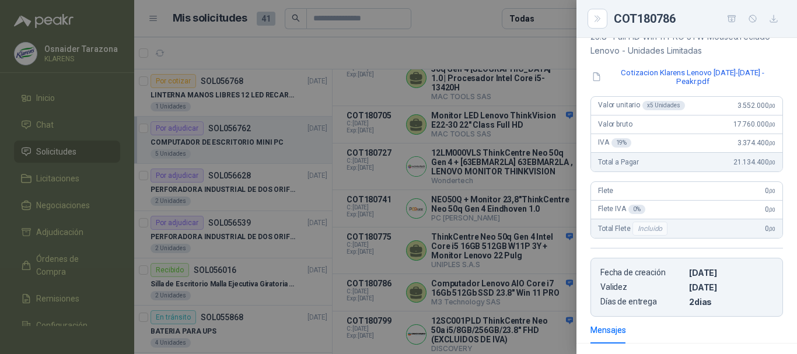
click at [562, 249] on div at bounding box center [398, 177] width 797 height 354
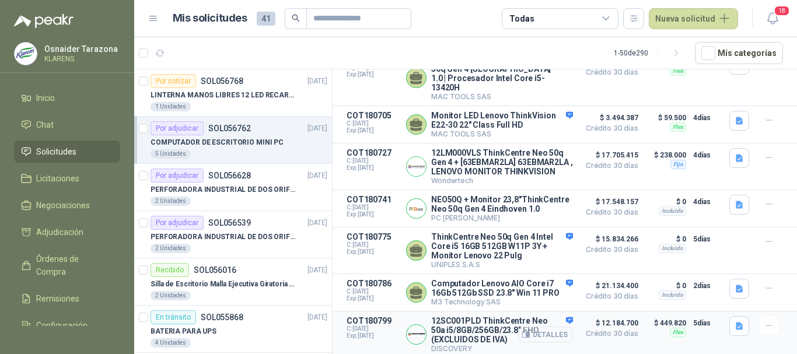
click at [536, 337] on button "Detalles" at bounding box center [545, 335] width 55 height 16
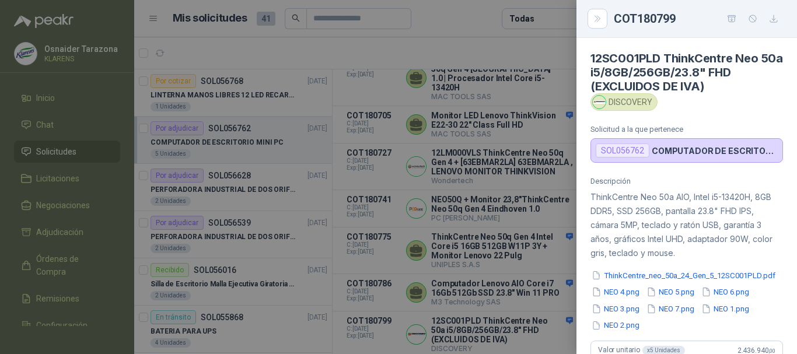
scroll to position [0, 0]
click at [654, 276] on button "ThinkCentre_neo_50a_24_Gen_5_12SC001PLD.pdf" at bounding box center [684, 276] width 186 height 12
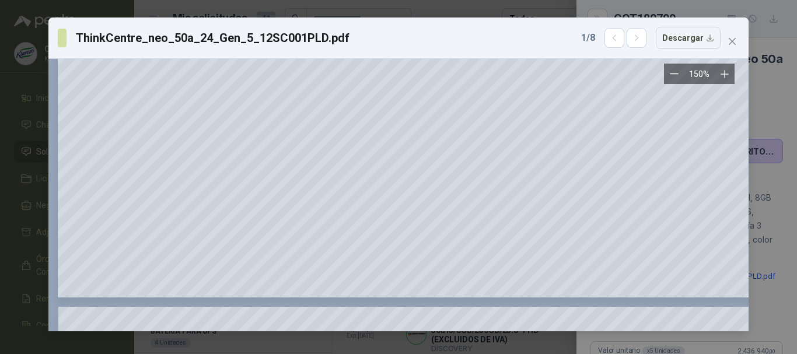
scroll to position [292, 0]
click at [731, 40] on icon "close" at bounding box center [732, 41] width 7 height 7
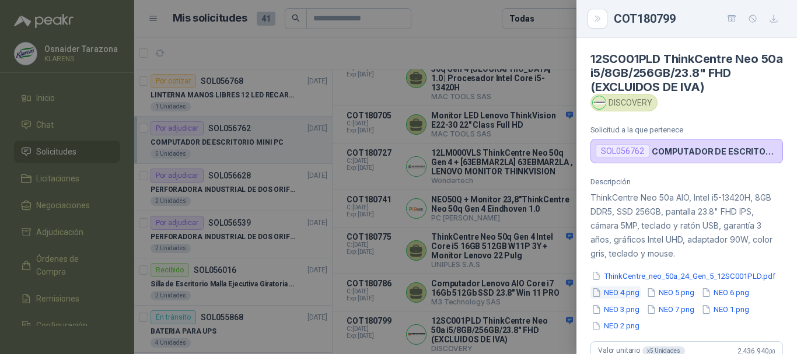
click at [619, 292] on button "NEO 4.png" at bounding box center [616, 293] width 50 height 12
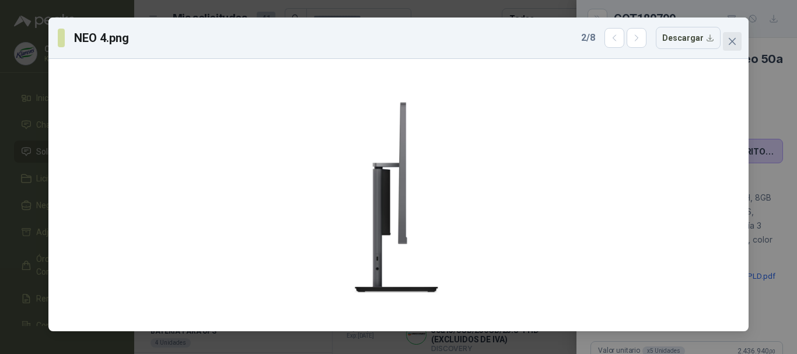
click at [737, 42] on span "Close" at bounding box center [732, 41] width 19 height 9
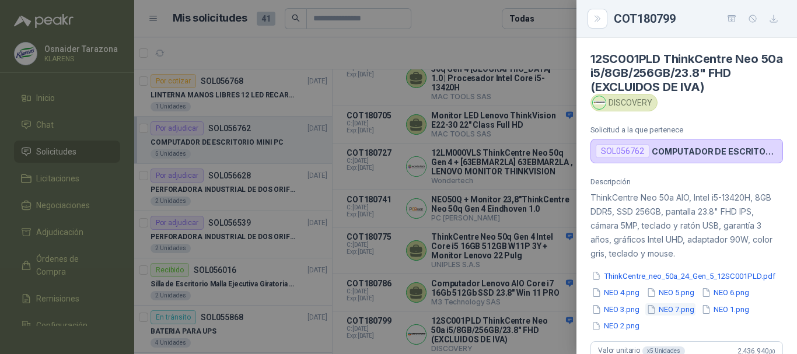
click at [686, 312] on button "NEO 7.png" at bounding box center [670, 309] width 50 height 12
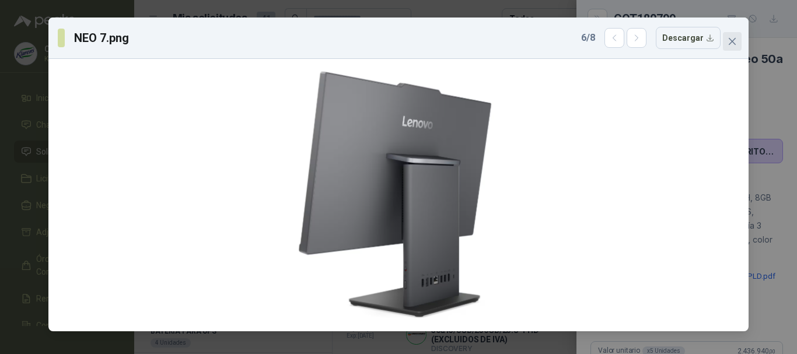
click at [727, 38] on span "Close" at bounding box center [732, 41] width 19 height 9
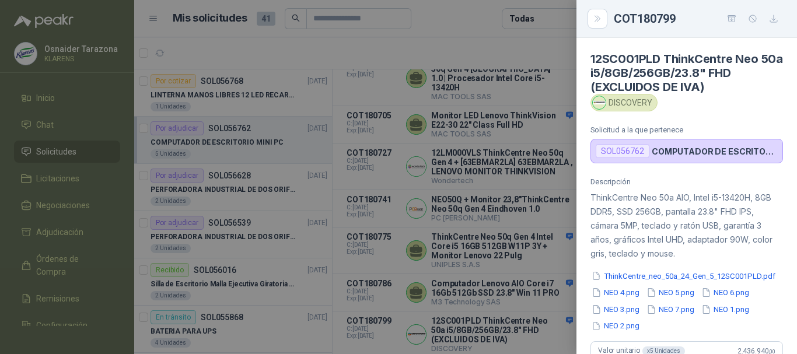
click at [518, 212] on div at bounding box center [398, 177] width 797 height 354
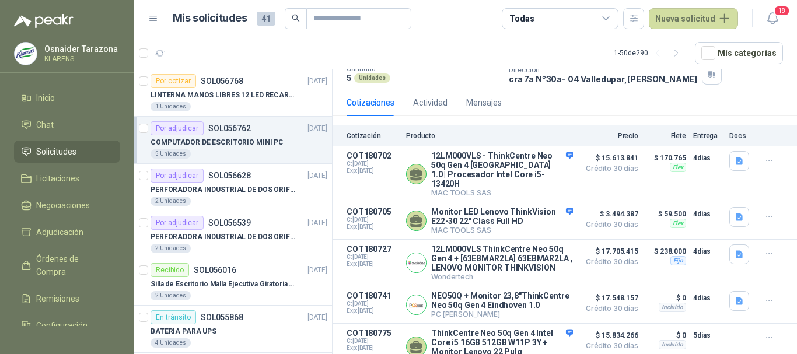
scroll to position [223, 0]
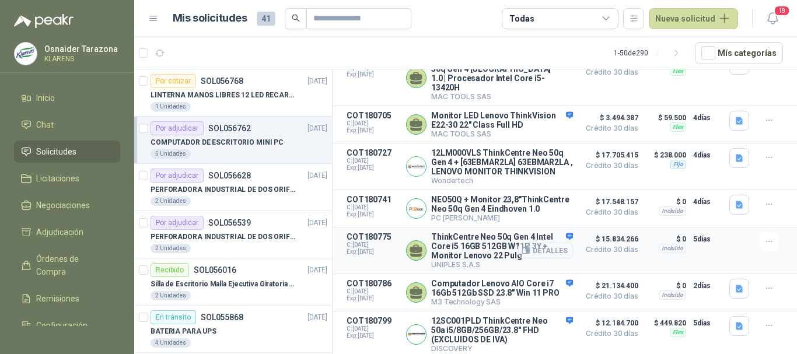
click at [535, 243] on button "Detalles" at bounding box center [545, 251] width 55 height 16
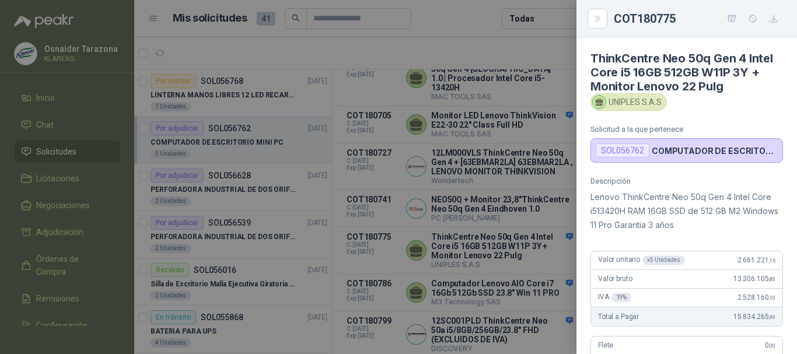
scroll to position [0, 0]
drag, startPoint x: 593, startPoint y: 58, endPoint x: 743, endPoint y: 59, distance: 150.6
click at [743, 59] on h4 "ThinkCentre Neo 50q Gen 4 Intel Core i5 16GB 512GB W11P 3Y + Monitor Lenovo 22 …" at bounding box center [687, 73] width 193 height 42
drag, startPoint x: 591, startPoint y: 198, endPoint x: 704, endPoint y: 200, distance: 113.2
click at [704, 200] on p "Lenovo ThinkCentre Neo 50q Gen 4 Intel Core i513420H RAM 16GB SSD de 512 GB M2 …" at bounding box center [687, 212] width 193 height 42
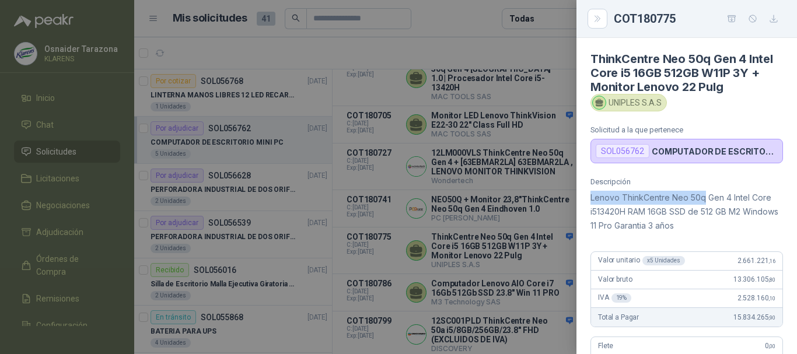
copy p "Lenovo ThinkCentre Neo 50q"
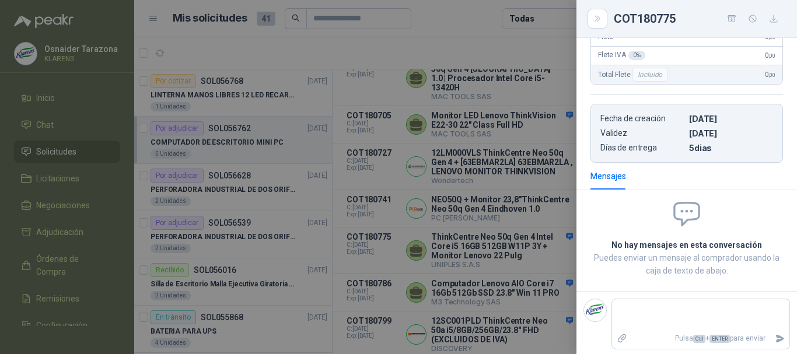
scroll to position [312, 0]
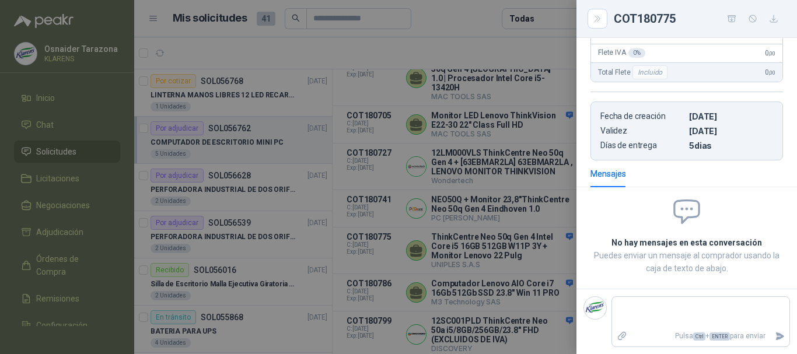
click at [494, 180] on div at bounding box center [398, 177] width 797 height 354
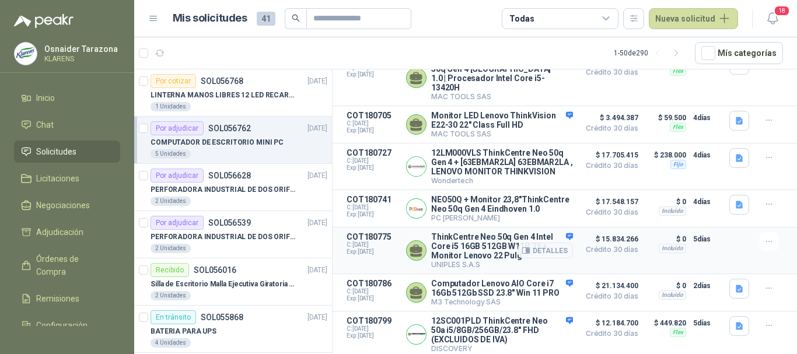
click at [503, 232] on p "ThinkCentre Neo 50q Gen 4 Intel Core i5 16GB 512GB W11P 3Y + Monitor Lenovo 22 …" at bounding box center [502, 246] width 142 height 28
drag, startPoint x: 507, startPoint y: 232, endPoint x: 543, endPoint y: 232, distance: 36.2
click at [543, 232] on div "ThinkCentre Neo 50q Gen 4 Intel Core i5 16GB 512GB W11P 3Y + Monitor Lenovo 22 …" at bounding box center [502, 250] width 142 height 37
click at [519, 252] on div "Detalles" at bounding box center [545, 250] width 55 height 37
click at [535, 243] on button "Detalles" at bounding box center [545, 251] width 55 height 16
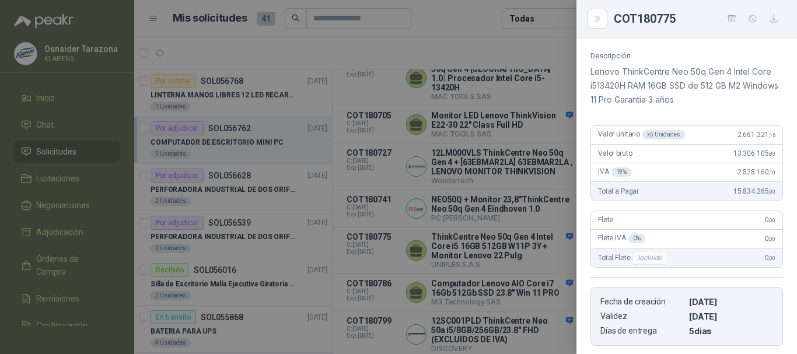
scroll to position [0, 0]
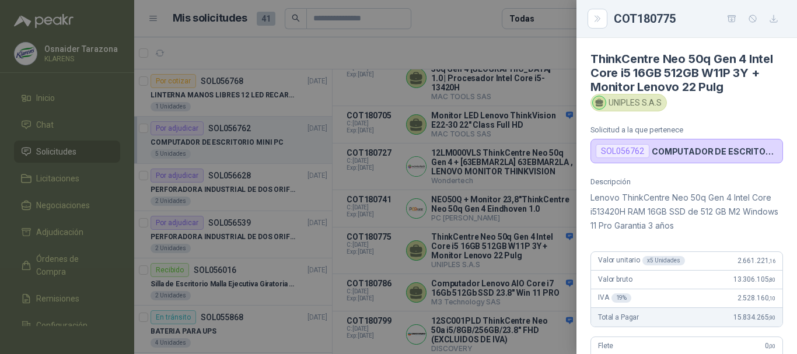
click at [637, 154] on div "SOL056762" at bounding box center [623, 151] width 54 height 14
click at [658, 154] on p "COMPUTADOR DE ESCRITORIO MINI PC" at bounding box center [715, 151] width 126 height 10
click at [634, 132] on p "Solicitud a la que pertenece" at bounding box center [687, 129] width 193 height 9
click at [610, 104] on div "UNIPLES S.A.S" at bounding box center [629, 103] width 76 height 18
click at [569, 243] on div at bounding box center [398, 177] width 797 height 354
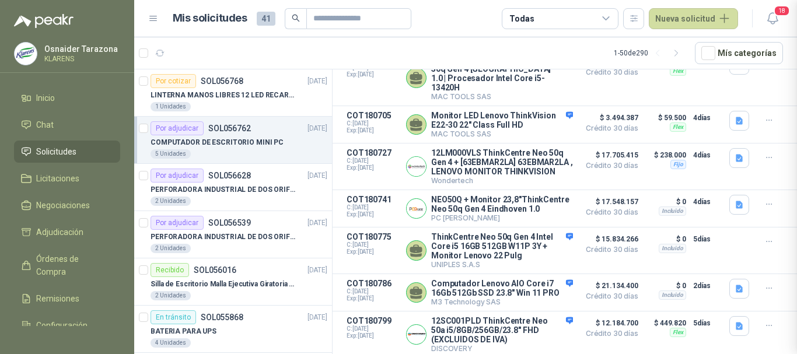
scroll to position [312, 0]
click at [539, 159] on button "Detalles" at bounding box center [545, 167] width 55 height 16
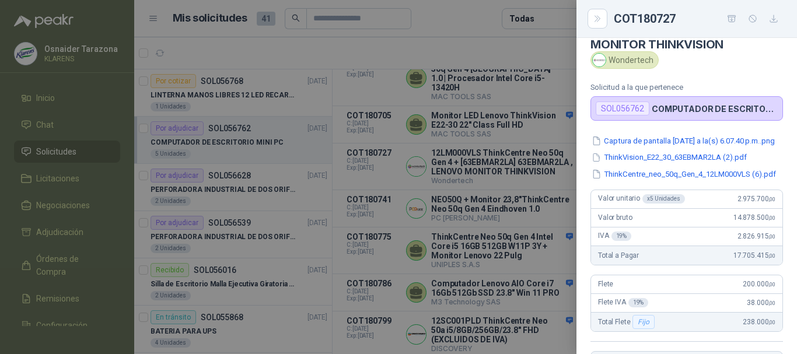
scroll to position [0, 0]
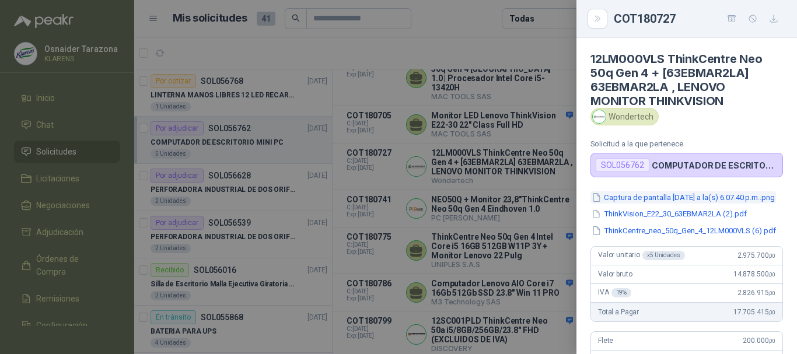
click at [673, 200] on button "Captura de pantalla [DATE] a la(s) 6.07.40 p.m..png" at bounding box center [684, 197] width 186 height 12
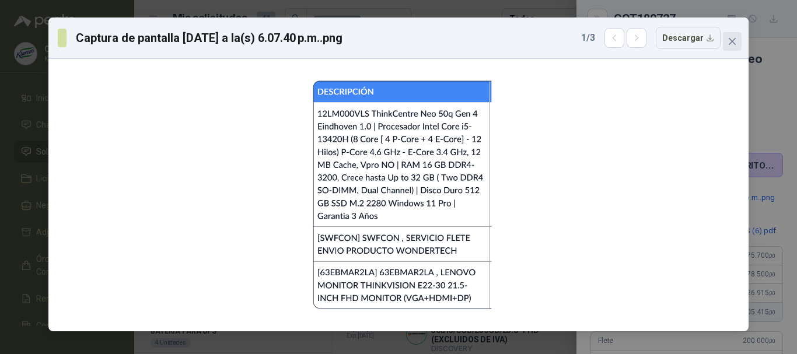
click at [727, 41] on span "Close" at bounding box center [732, 41] width 19 height 9
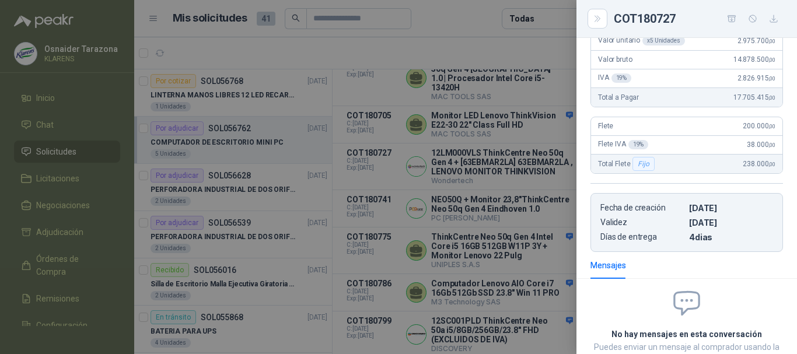
scroll to position [233, 0]
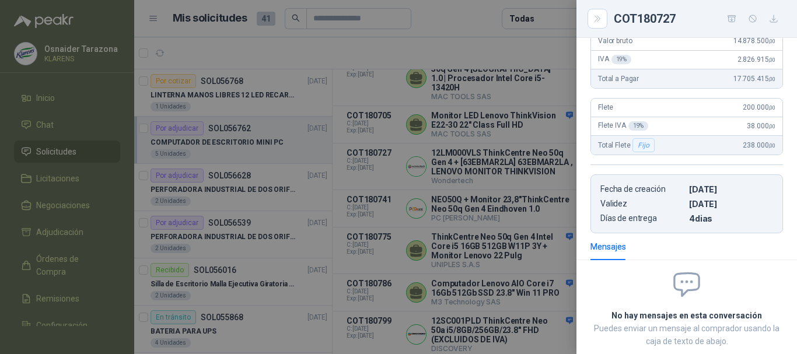
click at [519, 224] on div at bounding box center [398, 177] width 797 height 354
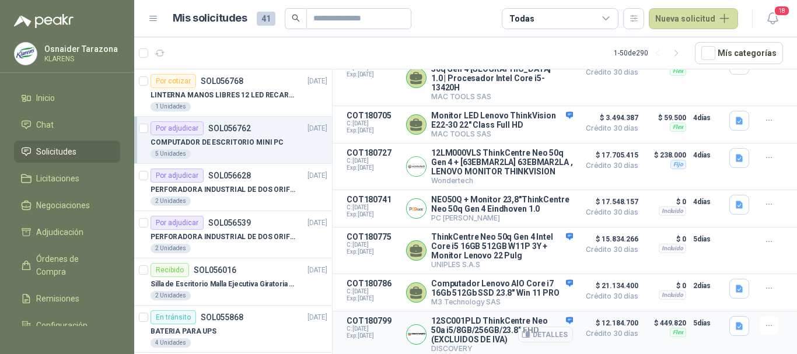
click at [531, 337] on button "Detalles" at bounding box center [545, 335] width 55 height 16
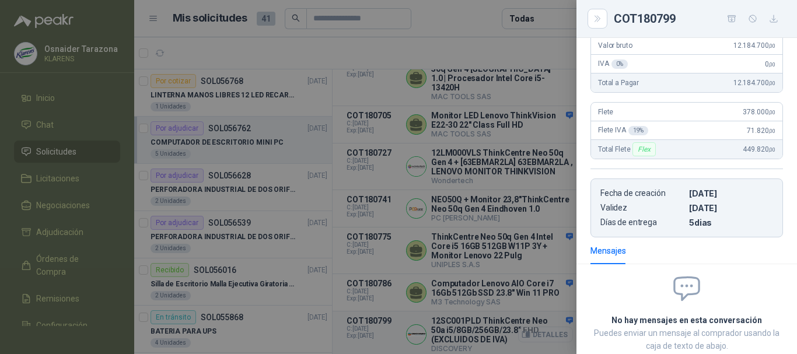
scroll to position [402, 0]
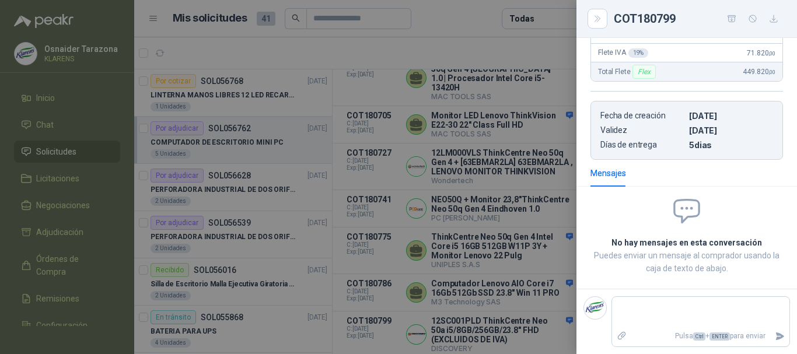
click at [556, 225] on div at bounding box center [398, 177] width 797 height 354
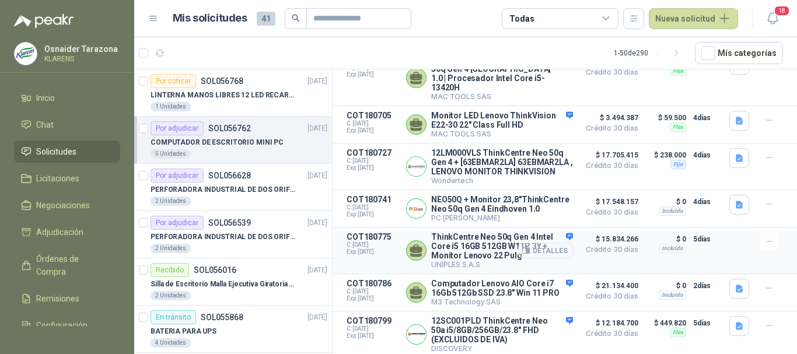
click at [542, 243] on button "Detalles" at bounding box center [545, 251] width 55 height 16
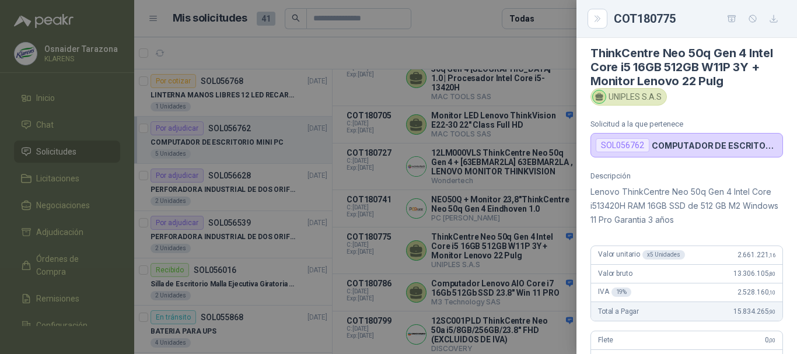
scroll to position [0, 0]
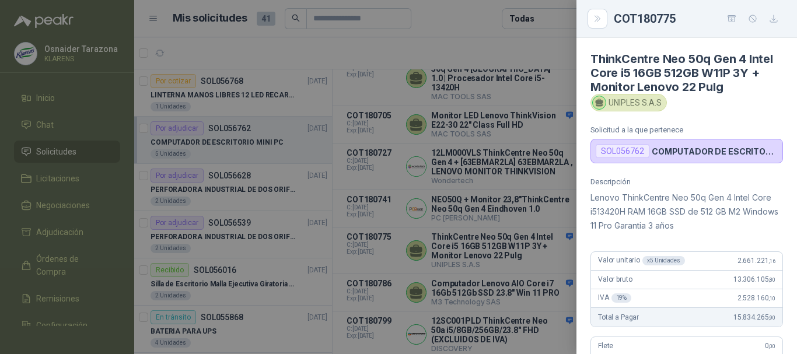
click at [620, 153] on div "SOL056762" at bounding box center [623, 151] width 54 height 14
click at [626, 220] on p "Lenovo ThinkCentre Neo 50q Gen 4 Intel Core i513420H RAM 16GB SSD de 512 GB M2 …" at bounding box center [687, 212] width 193 height 42
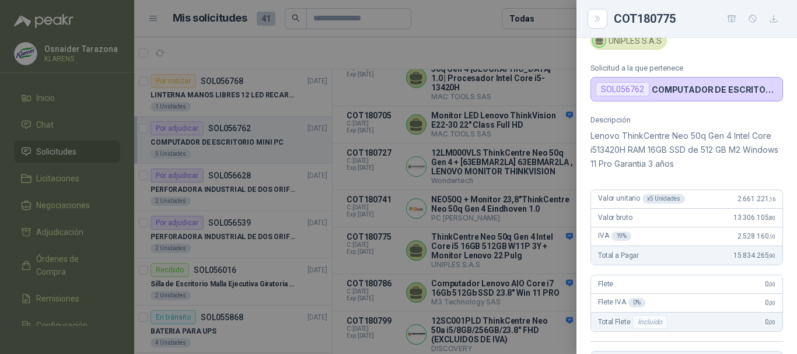
scroll to position [58, 0]
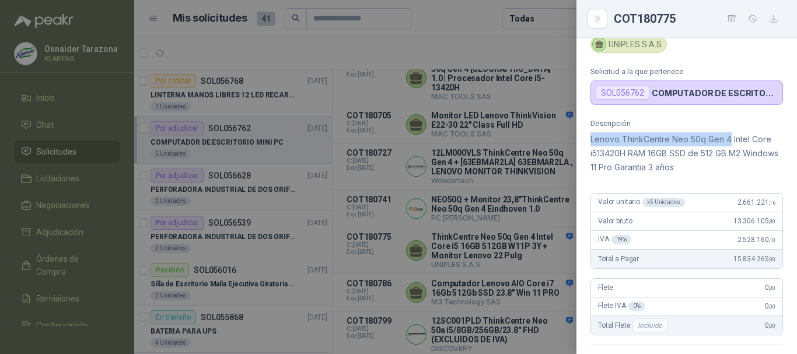
drag, startPoint x: 591, startPoint y: 140, endPoint x: 729, endPoint y: 141, distance: 138.3
click at [729, 141] on p "Lenovo ThinkCentre Neo 50q Gen 4 Intel Core i513420H RAM 16GB SSD de 512 GB M2 …" at bounding box center [687, 153] width 193 height 42
click at [675, 176] on div "Descripción Lenovo ThinkCentre Neo 50q Gen 4 Intel Core i513420H RAM 16GB SSD d…" at bounding box center [687, 266] width 221 height 295
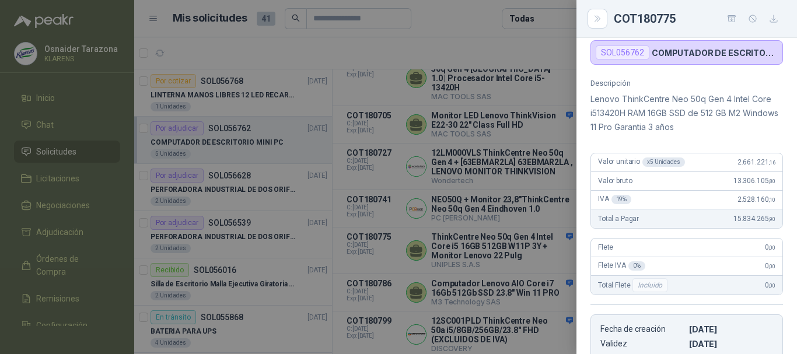
scroll to position [78, 0]
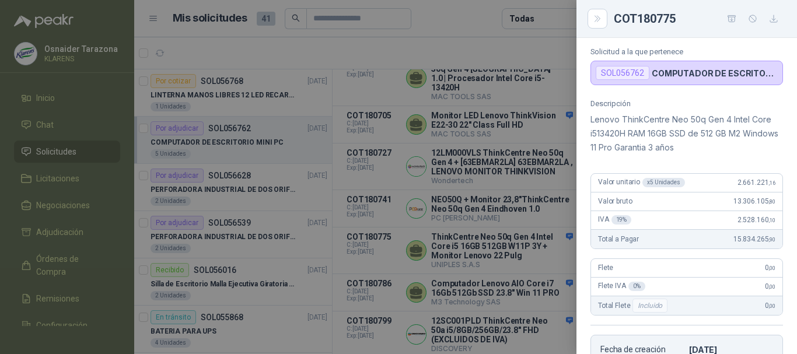
click at [533, 218] on div at bounding box center [398, 177] width 797 height 354
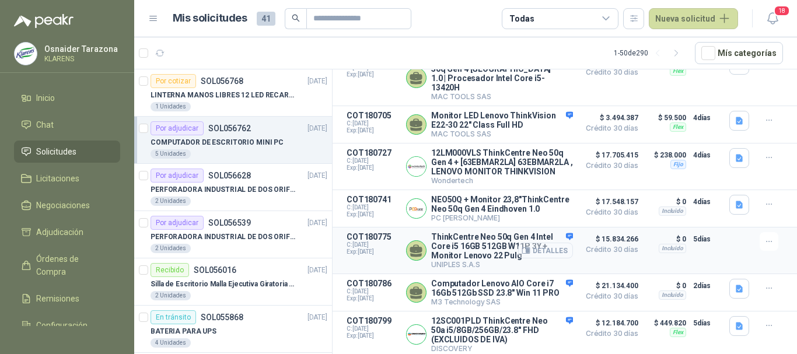
click at [552, 243] on button "Detalles" at bounding box center [545, 251] width 55 height 16
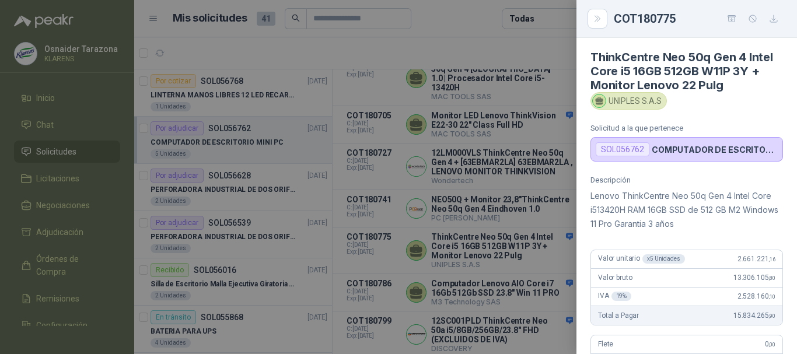
scroll to position [0, 0]
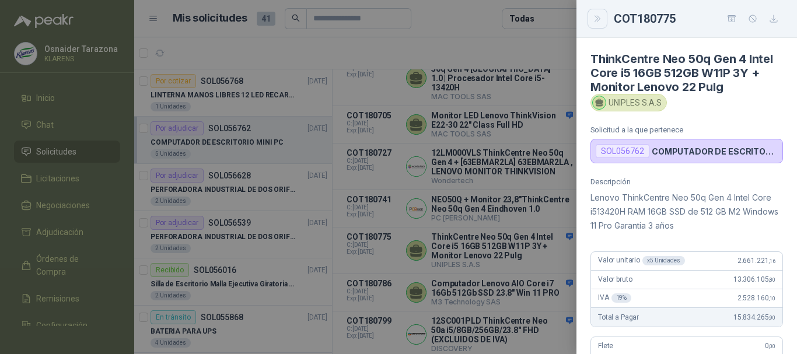
click at [604, 24] on button "Close" at bounding box center [598, 19] width 20 height 20
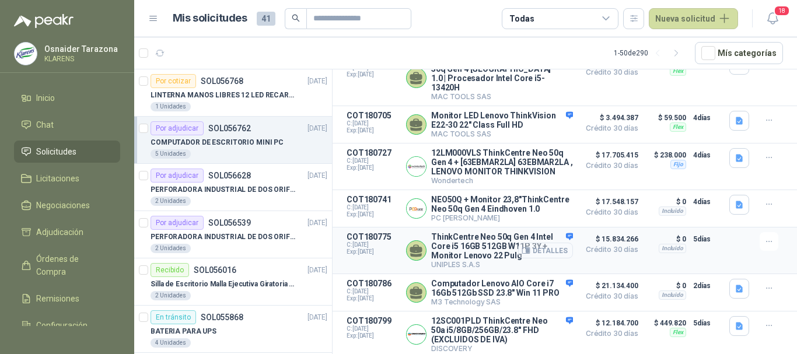
click at [547, 243] on button "Detalles" at bounding box center [545, 251] width 55 height 16
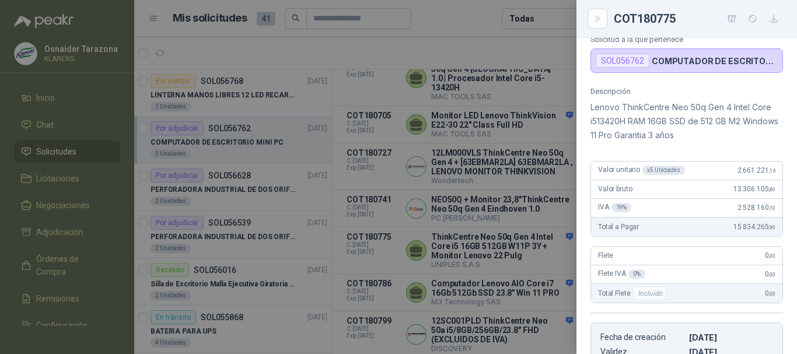
scroll to position [0, 0]
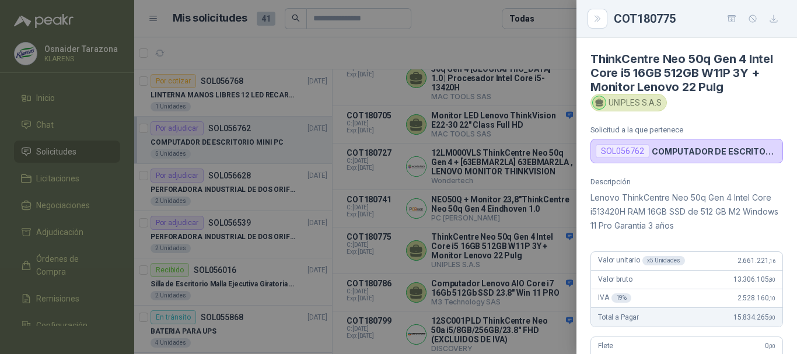
click at [500, 190] on div at bounding box center [398, 177] width 797 height 354
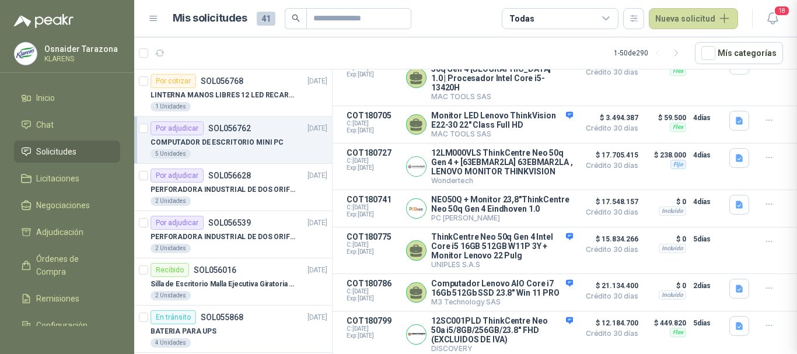
scroll to position [312, 0]
click at [523, 243] on button "Detalles" at bounding box center [545, 251] width 55 height 16
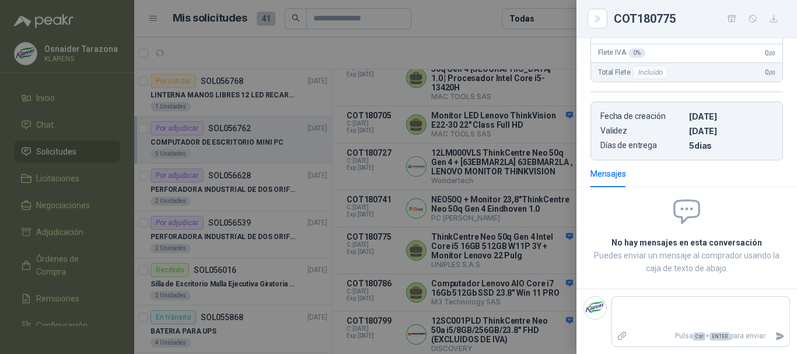
click at [522, 239] on div at bounding box center [398, 177] width 797 height 354
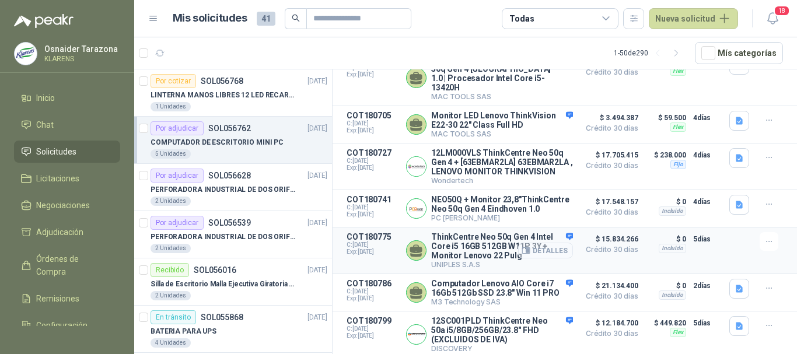
click at [530, 243] on button "Detalles" at bounding box center [545, 251] width 55 height 16
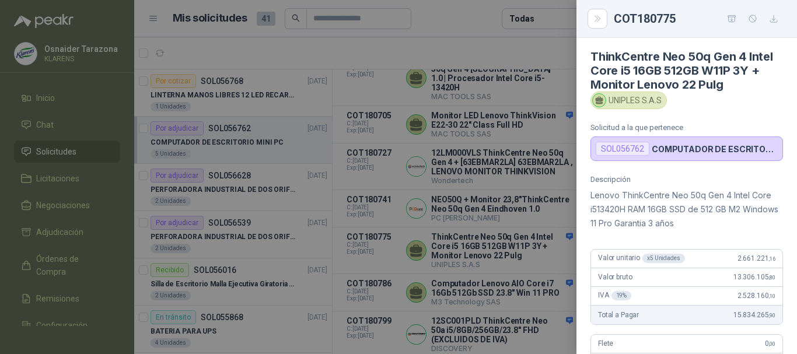
scroll to position [0, 0]
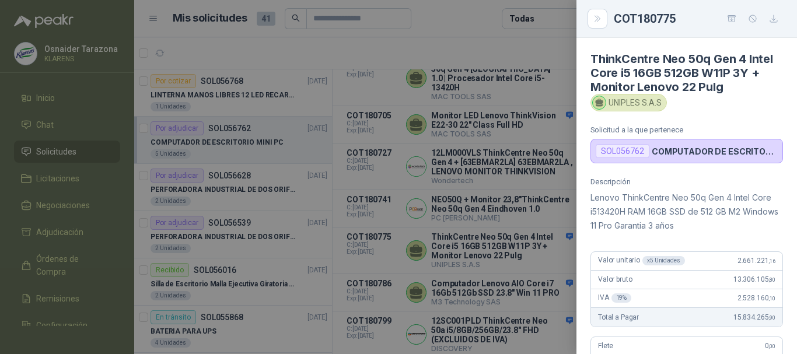
click at [528, 118] on div at bounding box center [398, 177] width 797 height 354
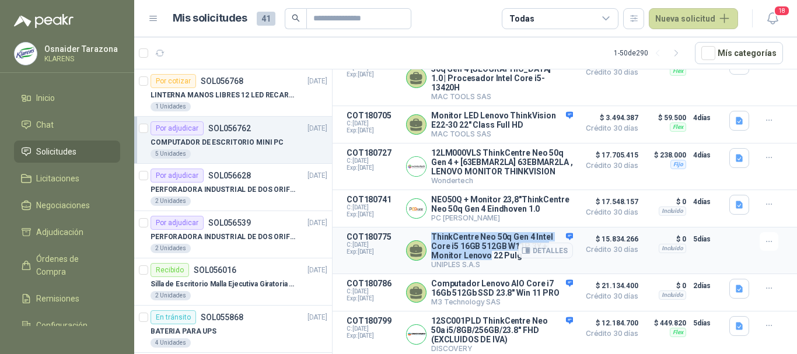
drag, startPoint x: 431, startPoint y: 219, endPoint x: 486, endPoint y: 246, distance: 60.3
click at [486, 246] on p "ThinkCentre Neo 50q Gen 4 Intel Core i5 16GB 512GB W11P 3Y + Monitor Lenovo 22 …" at bounding box center [502, 246] width 142 height 28
click at [582, 256] on p "$ 15.834.266 Crédito 30 días" at bounding box center [609, 250] width 58 height 37
click at [595, 250] on p "$ 15.834.266 Crédito 30 días" at bounding box center [609, 250] width 58 height 37
drag, startPoint x: 430, startPoint y: 219, endPoint x: 446, endPoint y: 245, distance: 30.4
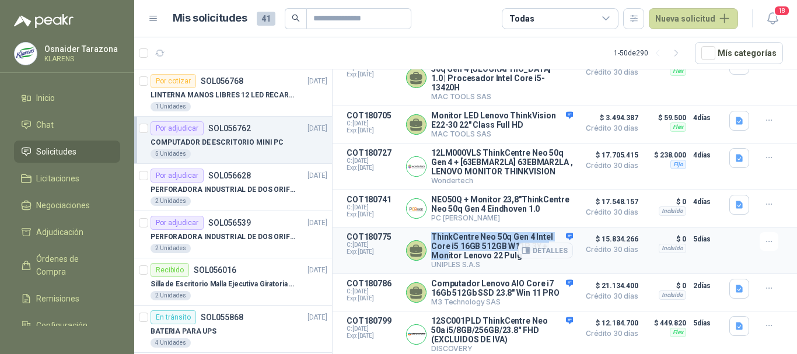
click at [446, 245] on div "ThinkCentre Neo 50q Gen 4 Intel Core i5 16GB 512GB W11P 3Y + Monitor Lenovo 22 …" at bounding box center [489, 250] width 167 height 37
click at [449, 243] on p "ThinkCentre Neo 50q Gen 4 Intel Core i5 16GB 512GB W11P 3Y + Monitor Lenovo 22 …" at bounding box center [502, 246] width 142 height 28
drag, startPoint x: 436, startPoint y: 223, endPoint x: 452, endPoint y: 232, distance: 18.3
click at [452, 232] on p "ThinkCentre Neo 50q Gen 4 Intel Core i5 16GB 512GB W11P 3Y + Monitor Lenovo 22 …" at bounding box center [502, 246] width 142 height 28
click at [436, 232] on p "ThinkCentre Neo 50q Gen 4 Intel Core i5 16GB 512GB W11P 3Y + Monitor Lenovo 22 …" at bounding box center [502, 246] width 142 height 28
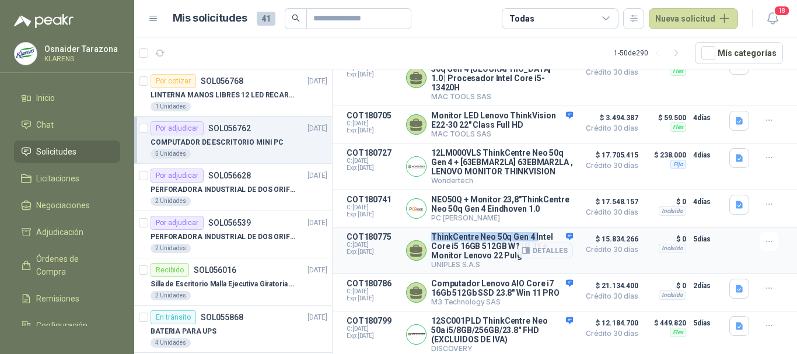
drag, startPoint x: 431, startPoint y: 222, endPoint x: 536, endPoint y: 214, distance: 104.8
click at [536, 228] on article "COT180775 C: [DATE] Exp: [DATE] ThinkCentre Neo 50q Gen 4 Intel Core i5 16GB 51…" at bounding box center [565, 251] width 465 height 47
click at [504, 228] on article "COT180775 C: [DATE] Exp: [DATE] ThinkCentre Neo 50q Gen 4 Intel Core i5 16GB 51…" at bounding box center [565, 251] width 465 height 47
click at [436, 232] on p "ThinkCentre Neo 50q Gen 4 Intel Core i5 16GB 512GB W11P 3Y + Monitor Lenovo 22 …" at bounding box center [502, 246] width 142 height 28
click at [430, 232] on div "ThinkCentre Neo 50q Gen 4 Intel Core i5 16GB 512GB W11P 3Y + Monitor Lenovo 22 …" at bounding box center [489, 250] width 167 height 37
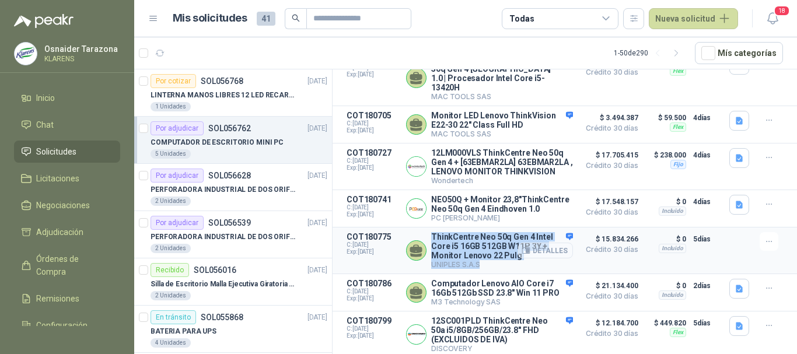
drag, startPoint x: 432, startPoint y: 221, endPoint x: 514, endPoint y: 229, distance: 82.2
click at [514, 232] on div "ThinkCentre Neo 50q Gen 4 Intel Core i5 16GB 512GB W11P 3Y + Monitor Lenovo 22 …" at bounding box center [502, 250] width 142 height 37
click at [493, 232] on p "ThinkCentre Neo 50q Gen 4 Intel Core i5 16GB 512GB W11P 3Y + Monitor Lenovo 22 …" at bounding box center [502, 246] width 142 height 28
drag, startPoint x: 432, startPoint y: 222, endPoint x: 509, endPoint y: 231, distance: 76.9
click at [509, 232] on p "ThinkCentre Neo 50q Gen 4 Intel Core i5 16GB 512GB W11P 3Y + Monitor Lenovo 22 …" at bounding box center [502, 246] width 142 height 28
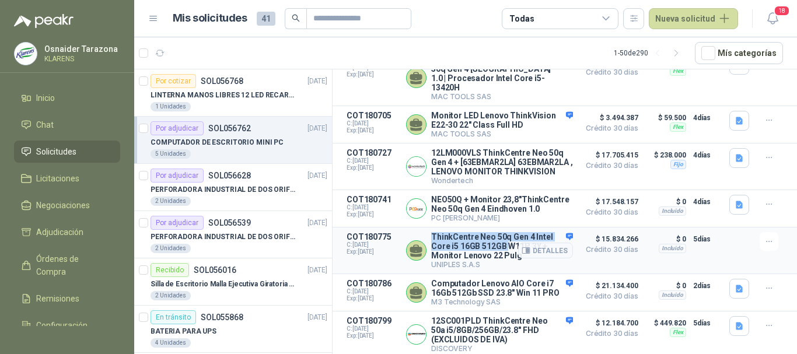
click at [467, 232] on p "ThinkCentre Neo 50q Gen 4 Intel Core i5 16GB 512GB W11P 3Y + Monitor Lenovo 22 …" at bounding box center [502, 246] width 142 height 28
click at [332, 229] on div "Por cotizar SOL056768 [DATE] LINTERNA MANOS LIBRES 12 LED RECARGALE 1 Unidades …" at bounding box center [233, 213] width 198 height 289
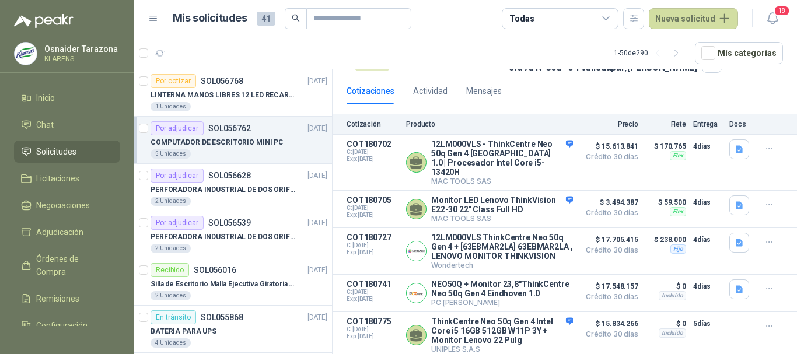
scroll to position [106, 0]
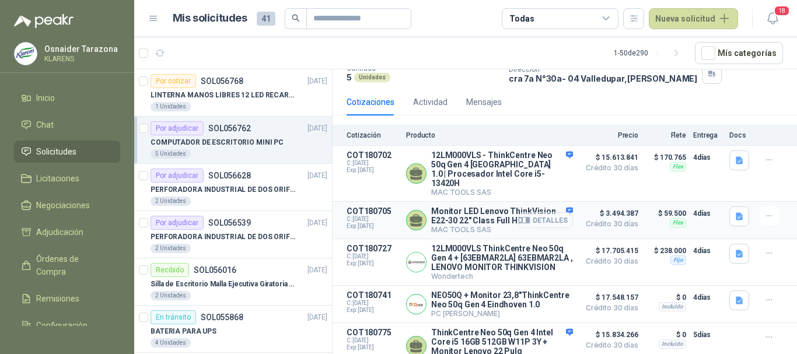
click at [556, 215] on button "Detalles" at bounding box center [545, 220] width 55 height 16
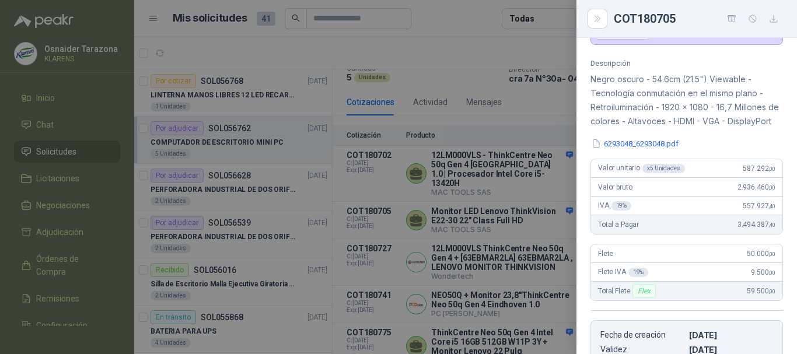
scroll to position [0, 0]
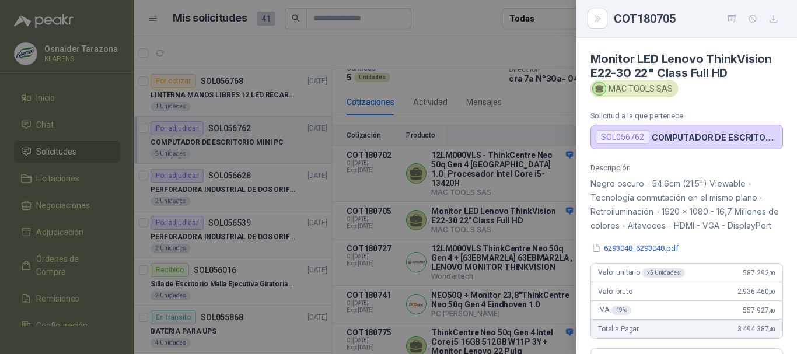
click at [564, 230] on div at bounding box center [398, 177] width 797 height 354
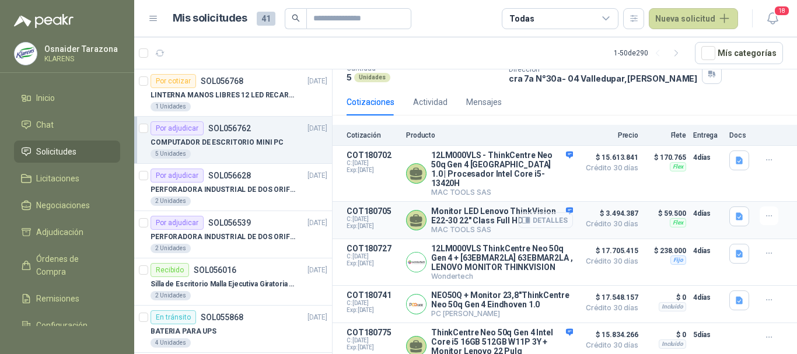
click at [551, 212] on button "Detalles" at bounding box center [545, 220] width 55 height 16
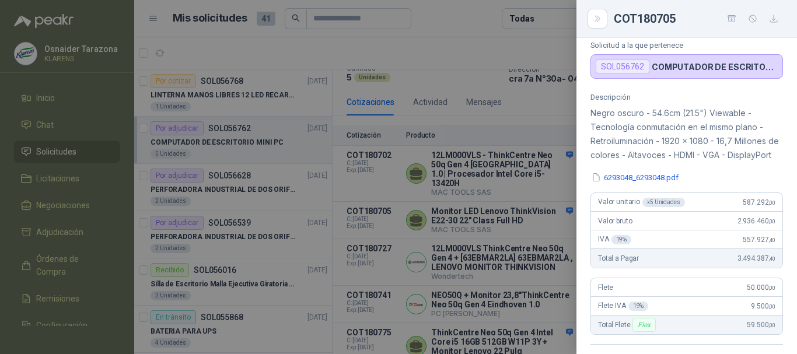
scroll to position [0, 0]
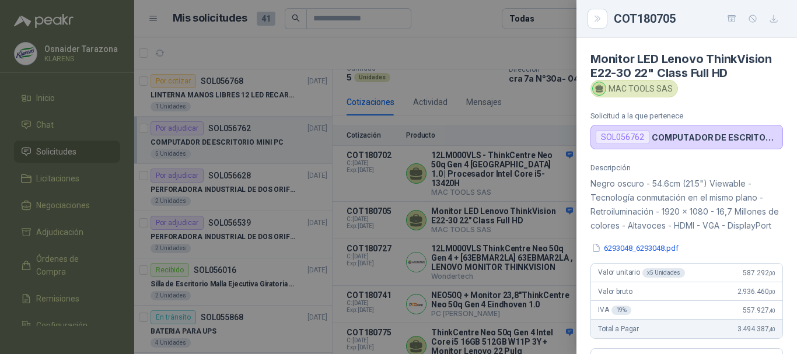
click at [553, 205] on div at bounding box center [398, 177] width 797 height 354
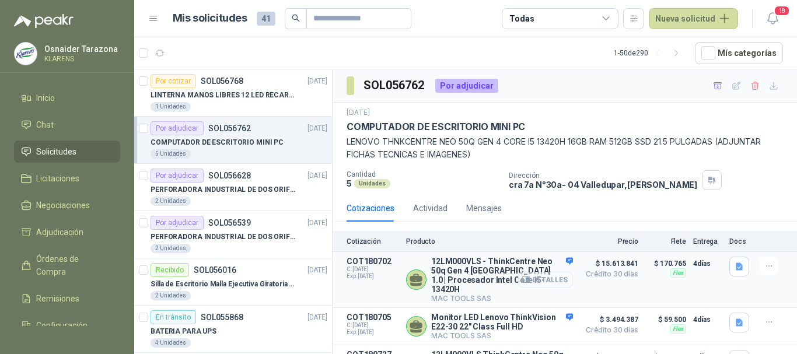
click at [546, 277] on button "Detalles" at bounding box center [545, 280] width 55 height 16
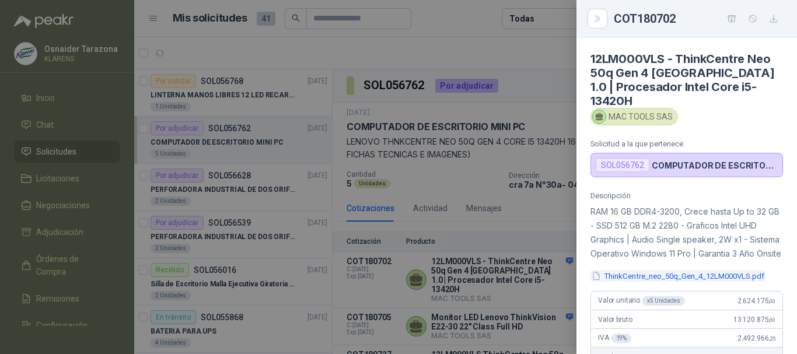
click at [703, 278] on button "ThinkCentre_neo_50q_Gen_4_12LM000VLS.pdf" at bounding box center [678, 276] width 175 height 12
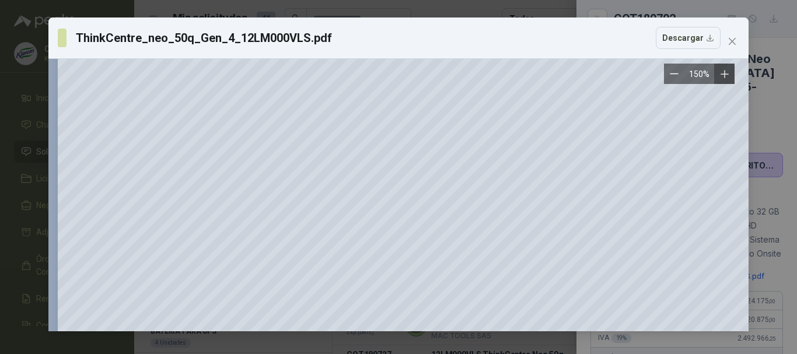
scroll to position [58, 0]
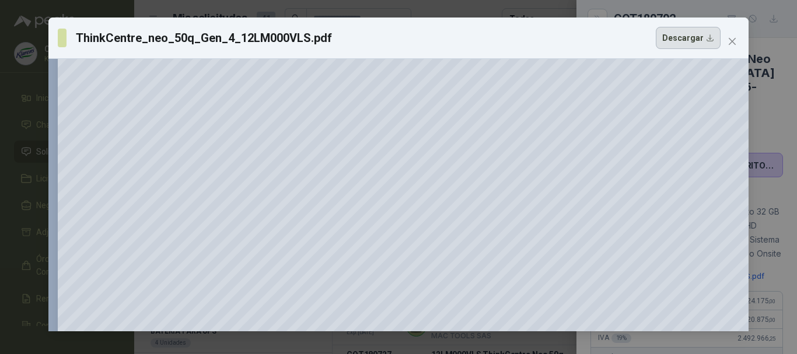
click at [679, 39] on button "Descargar" at bounding box center [688, 38] width 65 height 22
click at [732, 41] on icon "close" at bounding box center [732, 41] width 7 height 7
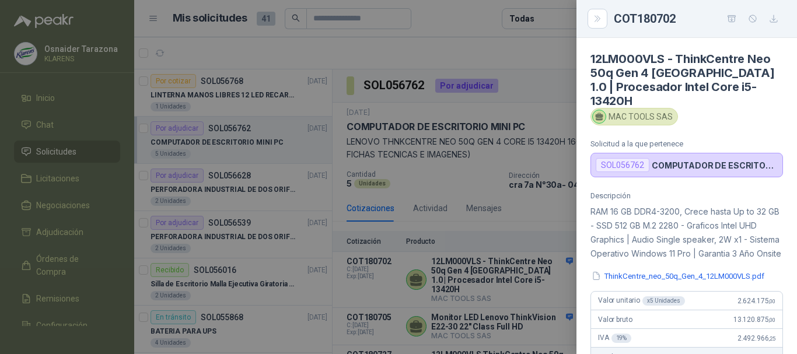
click at [563, 107] on div at bounding box center [398, 177] width 797 height 354
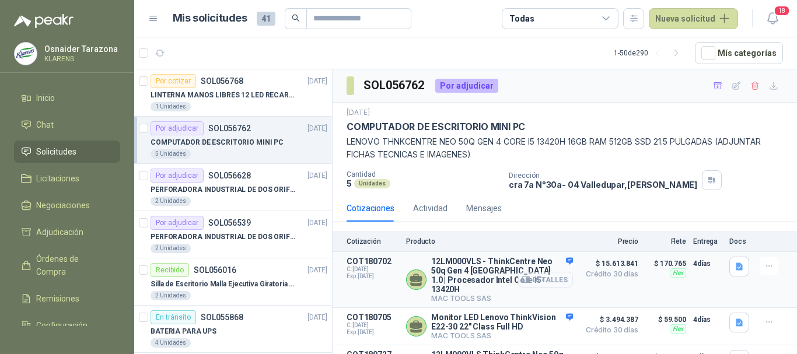
click at [534, 277] on button "Detalles" at bounding box center [545, 280] width 55 height 16
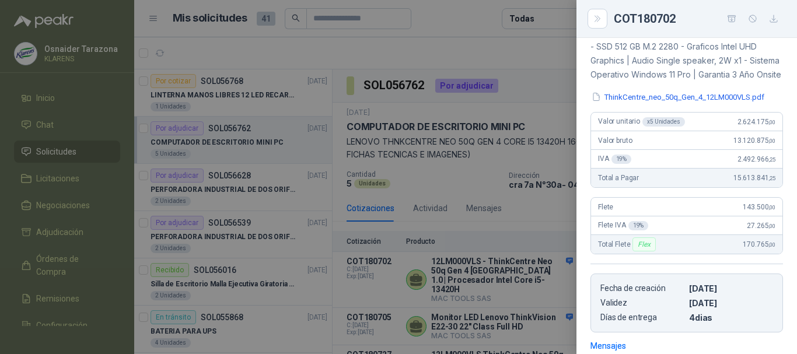
scroll to position [177, 0]
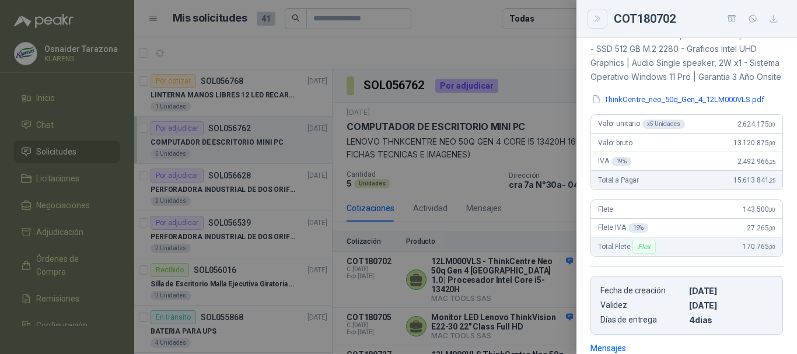
click at [606, 25] on button "Close" at bounding box center [598, 19] width 20 height 20
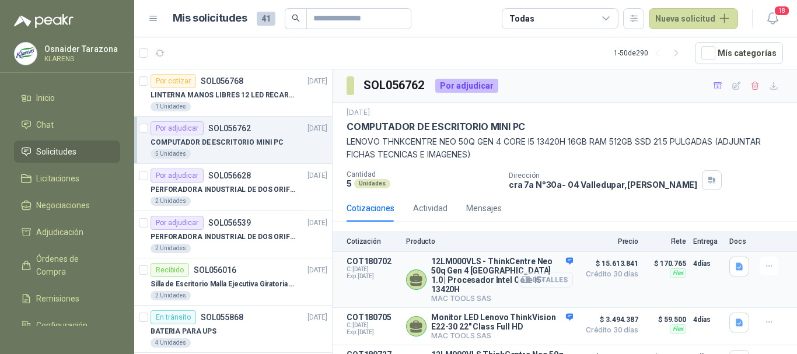
click at [547, 279] on button "Detalles" at bounding box center [545, 280] width 55 height 16
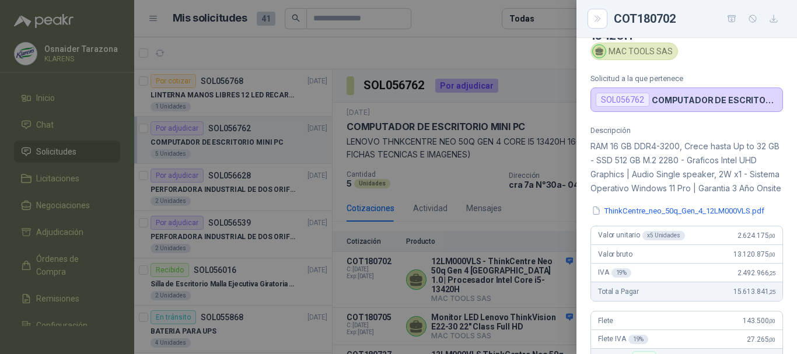
scroll to position [0, 0]
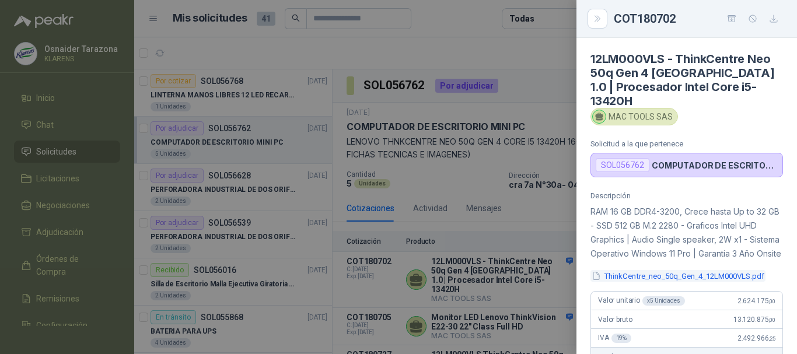
click at [665, 271] on button "ThinkCentre_neo_50q_Gen_4_12LM000VLS.pdf" at bounding box center [678, 276] width 175 height 12
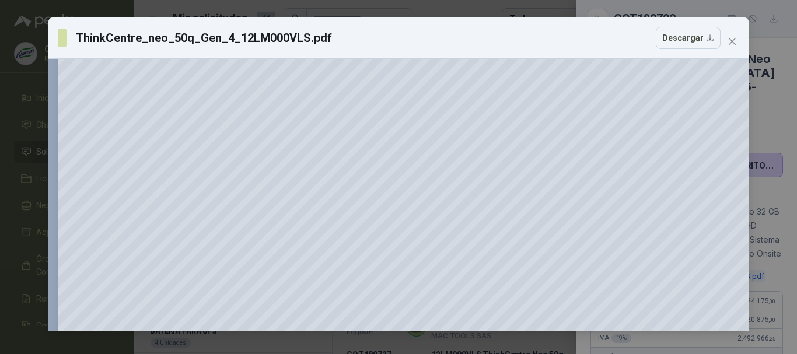
scroll to position [233, 0]
click at [724, 37] on span "Close" at bounding box center [732, 41] width 19 height 9
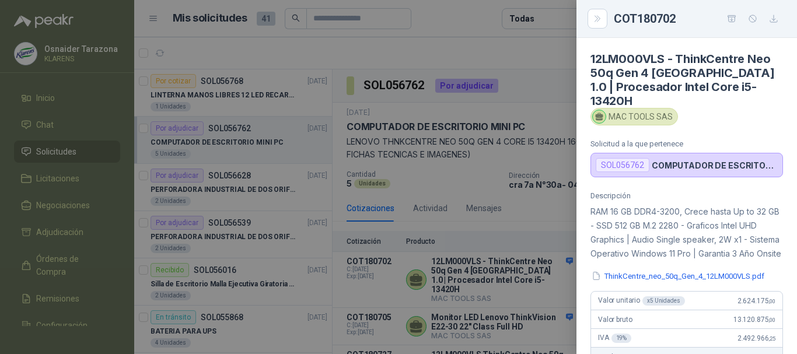
click at [553, 261] on div at bounding box center [398, 177] width 797 height 354
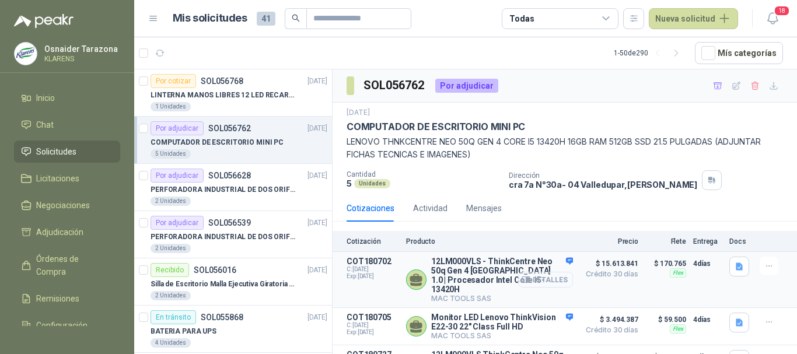
click at [542, 279] on button "Detalles" at bounding box center [545, 280] width 55 height 16
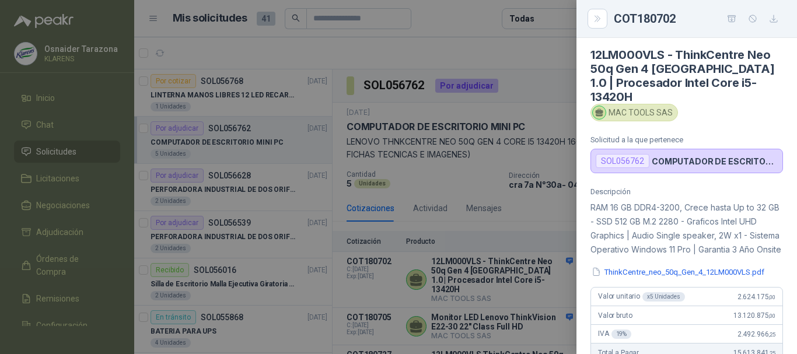
scroll to position [0, 0]
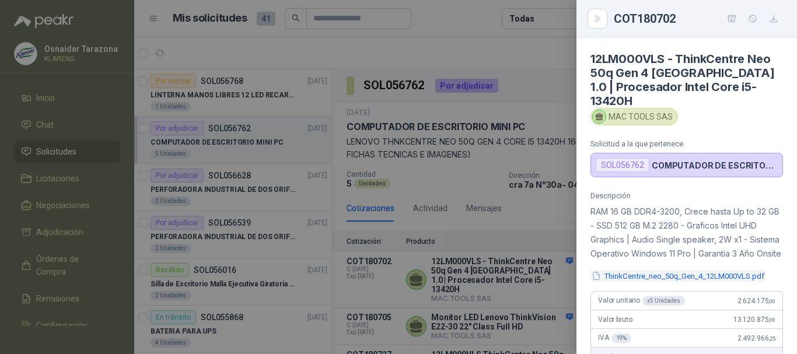
click at [656, 277] on button "ThinkCentre_neo_50q_Gen_4_12LM000VLS.pdf" at bounding box center [678, 276] width 175 height 12
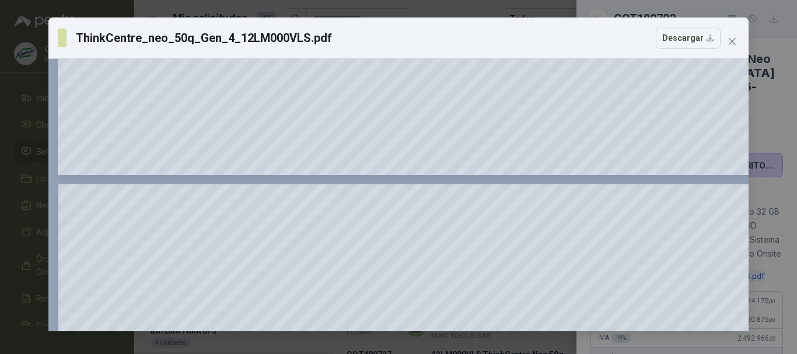
scroll to position [525, 0]
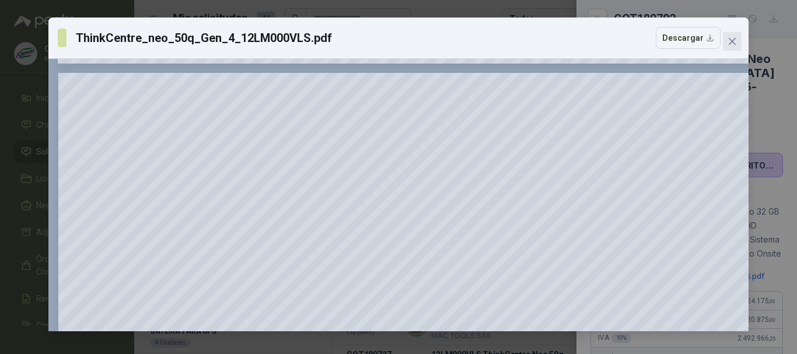
click at [732, 39] on icon "close" at bounding box center [732, 41] width 9 height 9
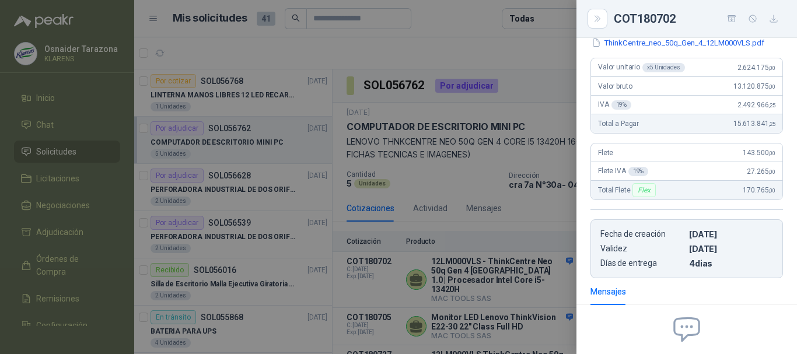
scroll to position [117, 0]
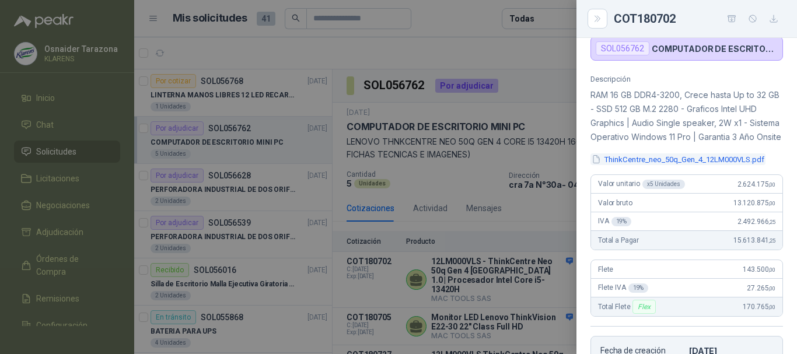
click at [687, 163] on button "ThinkCentre_neo_50q_Gen_4_12LM000VLS.pdf" at bounding box center [678, 159] width 175 height 12
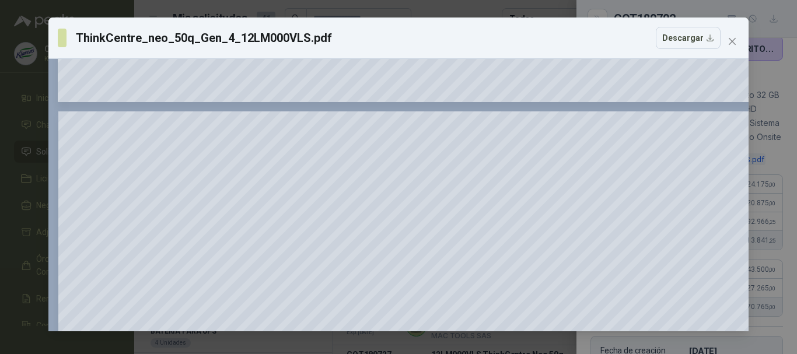
scroll to position [397, 0]
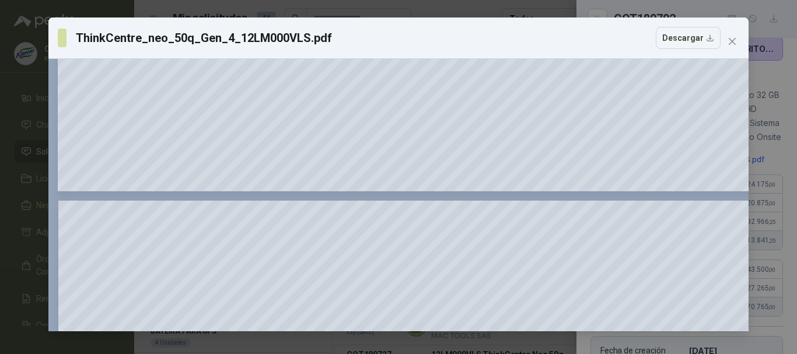
click at [0, 152] on div "ThinkCentre_neo_50q_Gen_4_12LM000VLS.pdf Descargar 150 %" at bounding box center [398, 177] width 797 height 354
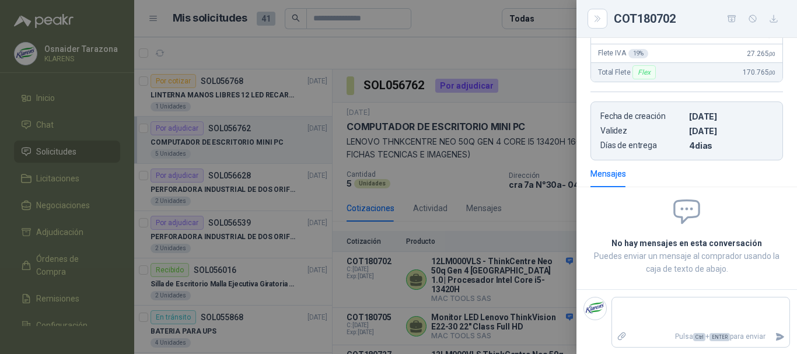
scroll to position [352, 0]
click at [646, 196] on span at bounding box center [687, 211] width 193 height 31
click at [650, 257] on p "Puedes enviar un mensaje al comprador usando la caja de texto de abajo." at bounding box center [687, 262] width 193 height 26
click at [624, 303] on textarea at bounding box center [700, 312] width 177 height 27
type textarea "*"
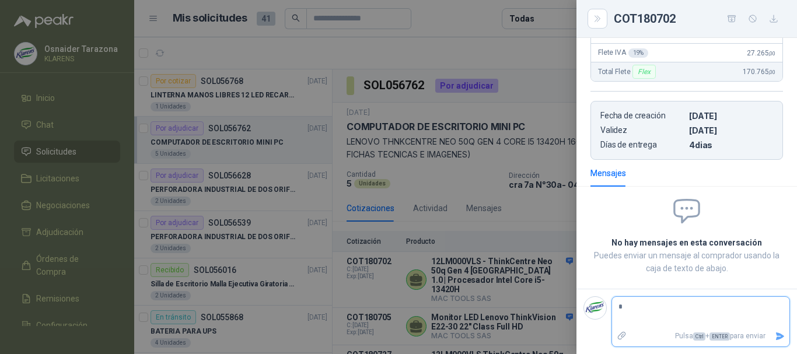
type textarea "**"
type textarea "***"
type textarea "****"
type textarea "***"
type textarea "****"
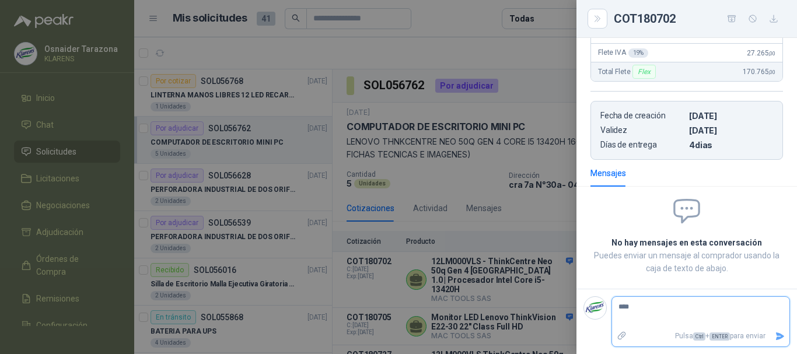
type textarea "*****"
type textarea "******"
type textarea "*******"
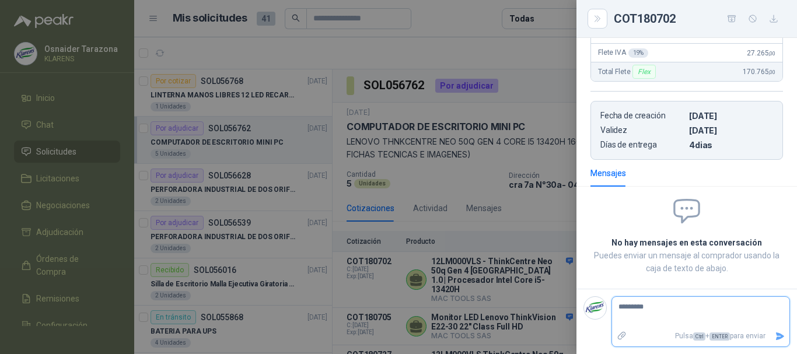
type textarea "*******"
type textarea "******** *"
type textarea "******** **"
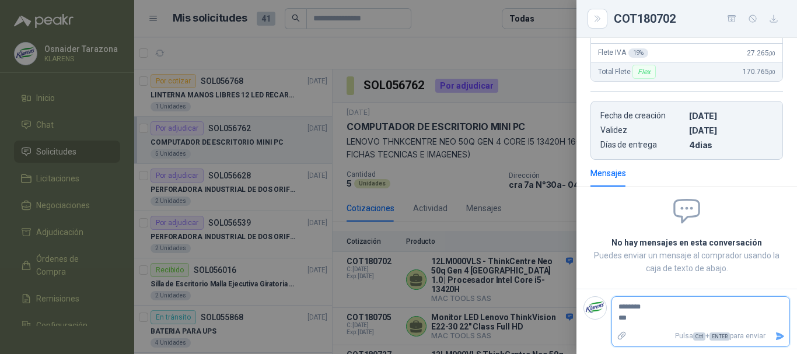
type textarea "******** ****"
type textarea "******** *****"
type textarea "******** ****"
type textarea "******** *****"
type textarea "******** ******"
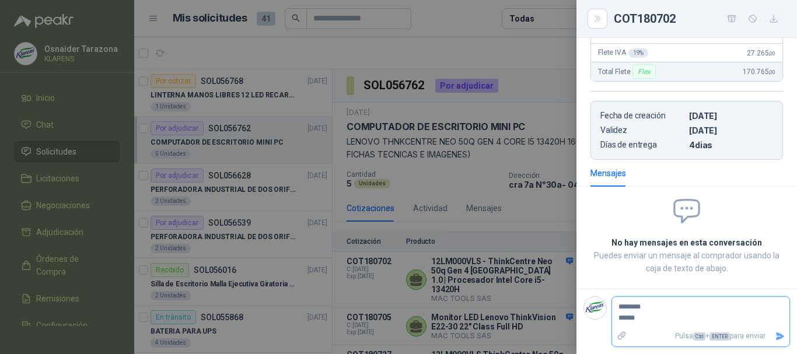
type textarea "******** *****"
type textarea "******** ******"
type textarea "******** *******"
type textarea "******** ********"
type textarea "******** *********"
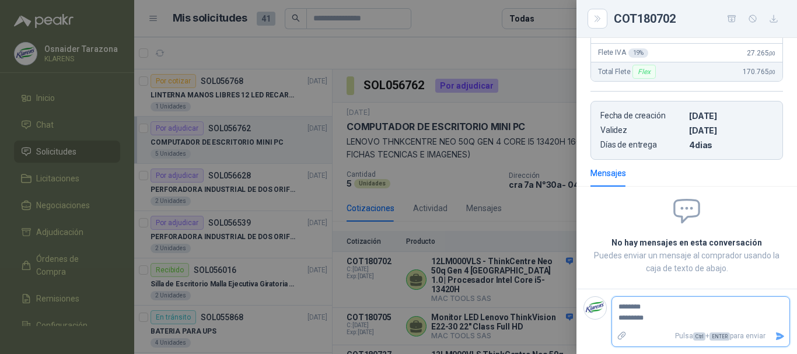
type textarea "**********"
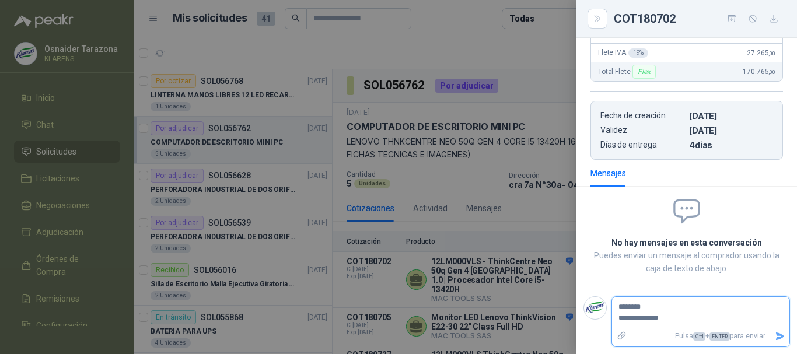
type textarea "**********"
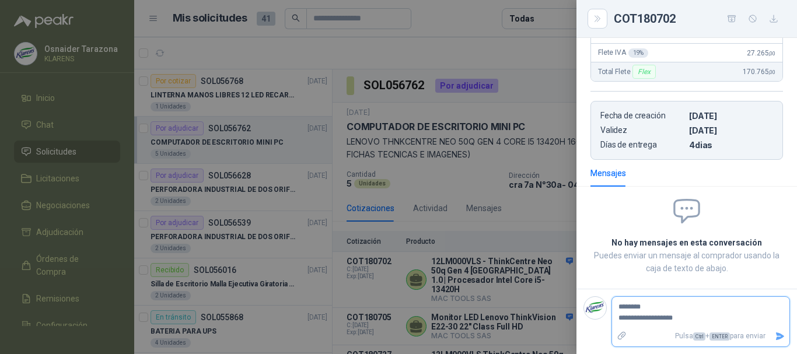
type textarea "**********"
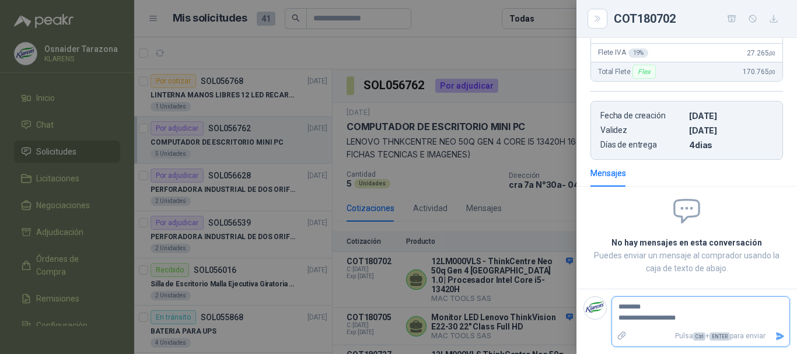
type textarea "**********"
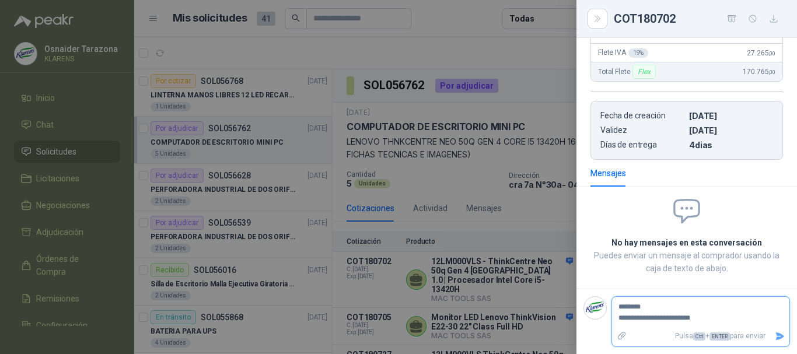
type textarea "**********"
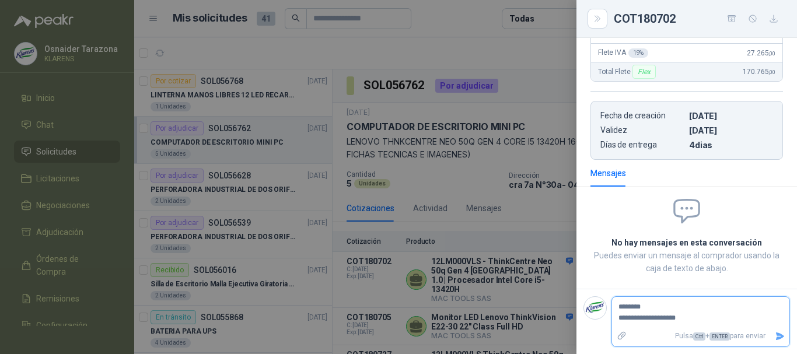
type textarea "**********"
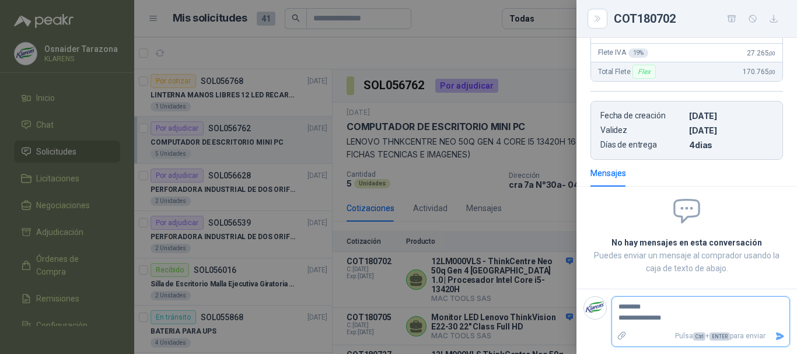
type textarea "**********"
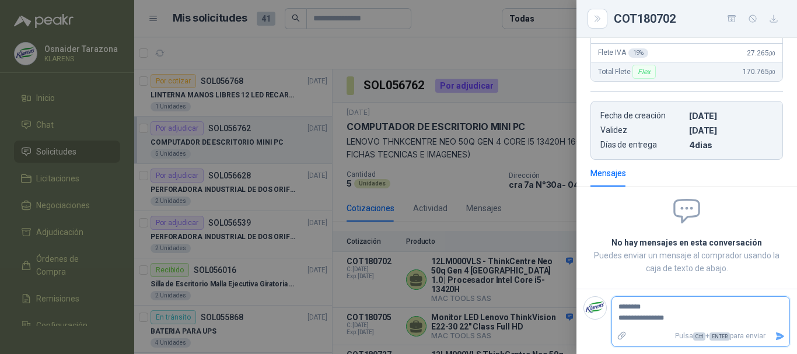
type textarea "**********"
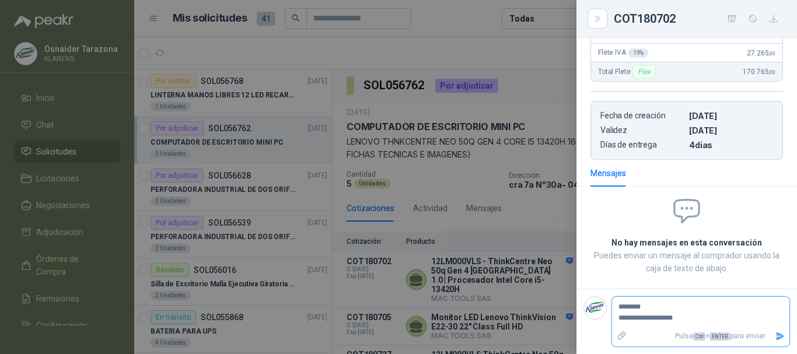
type textarea "**********"
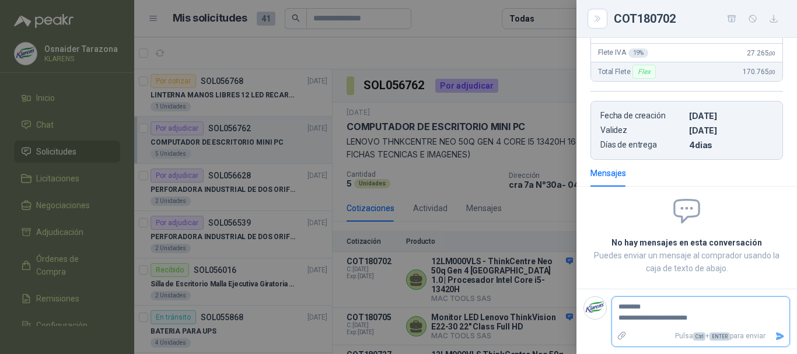
type textarea "**********"
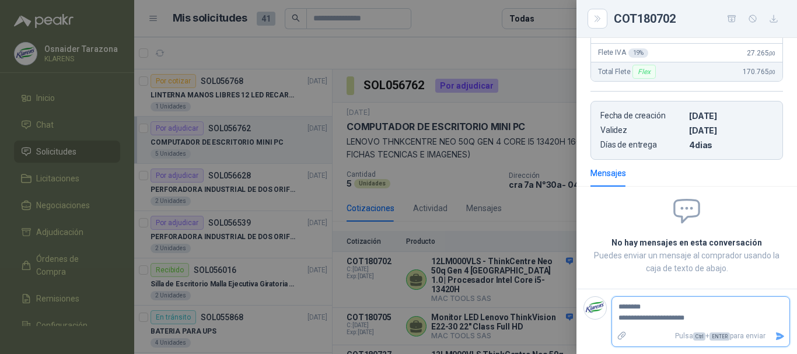
type textarea "**********"
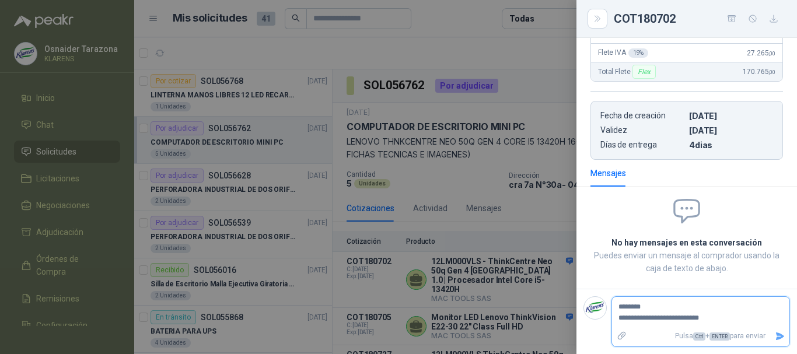
type textarea "**********"
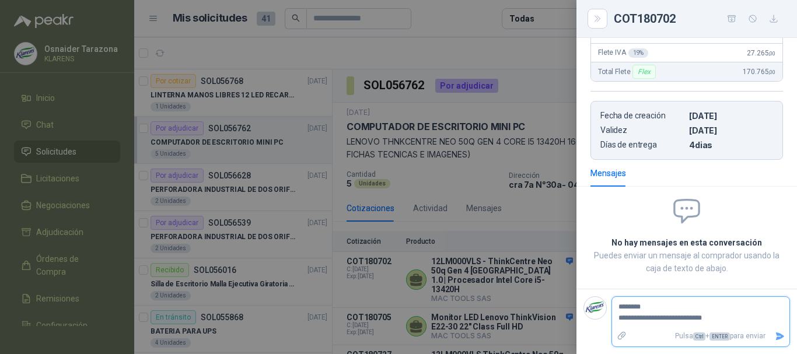
type textarea "**********"
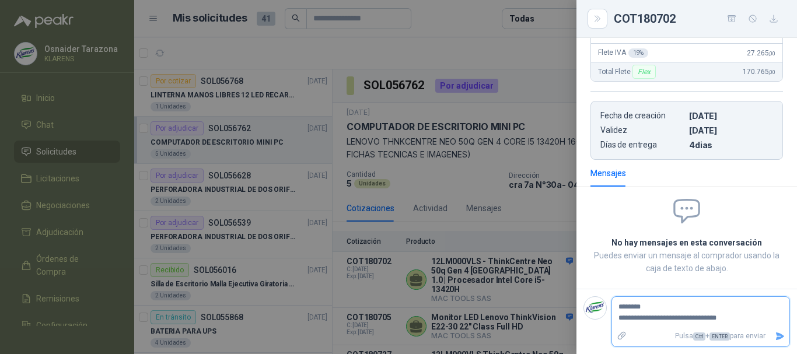
type textarea "**********"
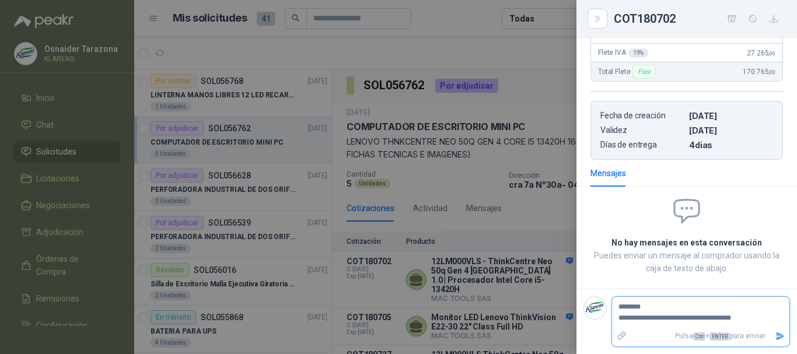
type textarea "**********"
click at [663, 316] on textarea "**********" at bounding box center [696, 318] width 168 height 38
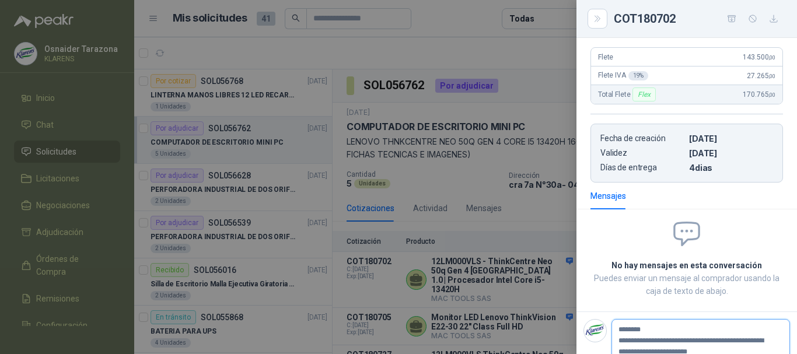
scroll to position [363, 0]
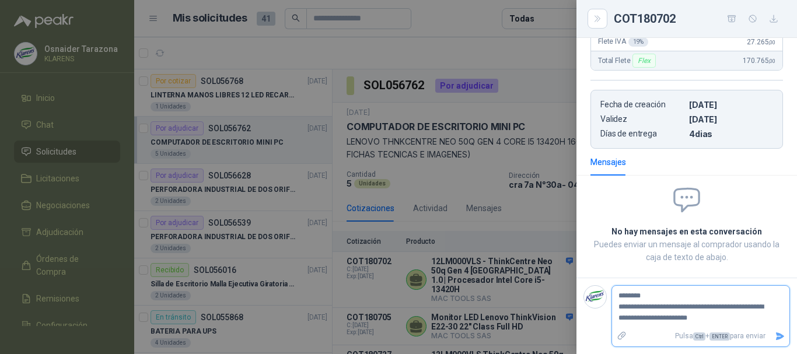
drag, startPoint x: 662, startPoint y: 319, endPoint x: 617, endPoint y: 322, distance: 44.4
click at [617, 322] on textarea "**********" at bounding box center [696, 307] width 168 height 38
click at [773, 306] on textarea "**********" at bounding box center [696, 307] width 168 height 38
click at [775, 340] on icon "Enviar" at bounding box center [780, 336] width 10 height 10
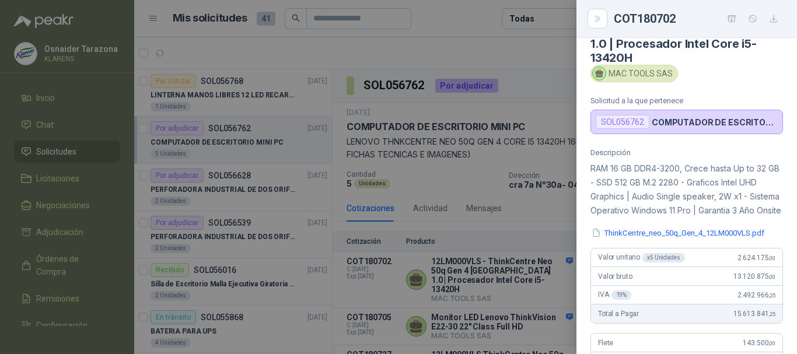
scroll to position [0, 0]
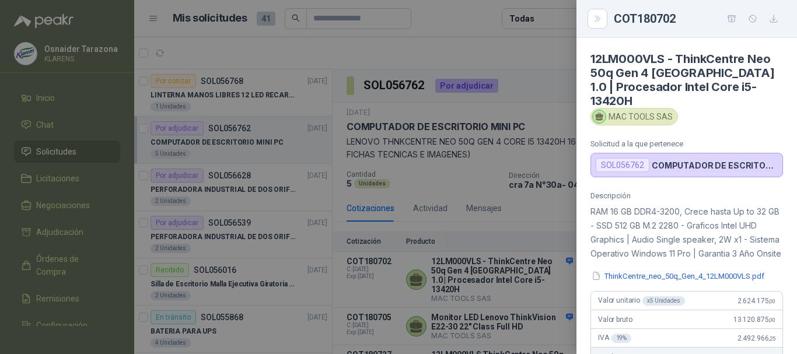
click at [526, 74] on div at bounding box center [398, 177] width 797 height 354
